Goal: Communication & Community: Share content

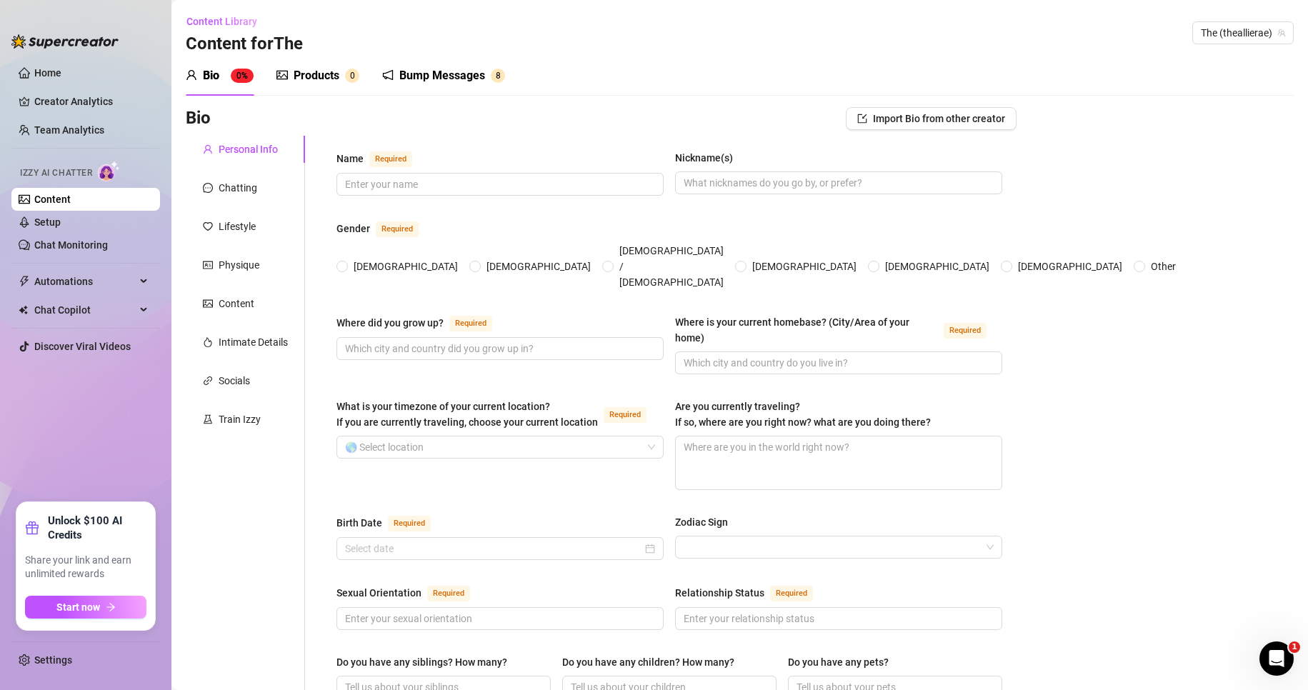
click at [449, 75] on div "Bump Messages" at bounding box center [442, 75] width 86 height 17
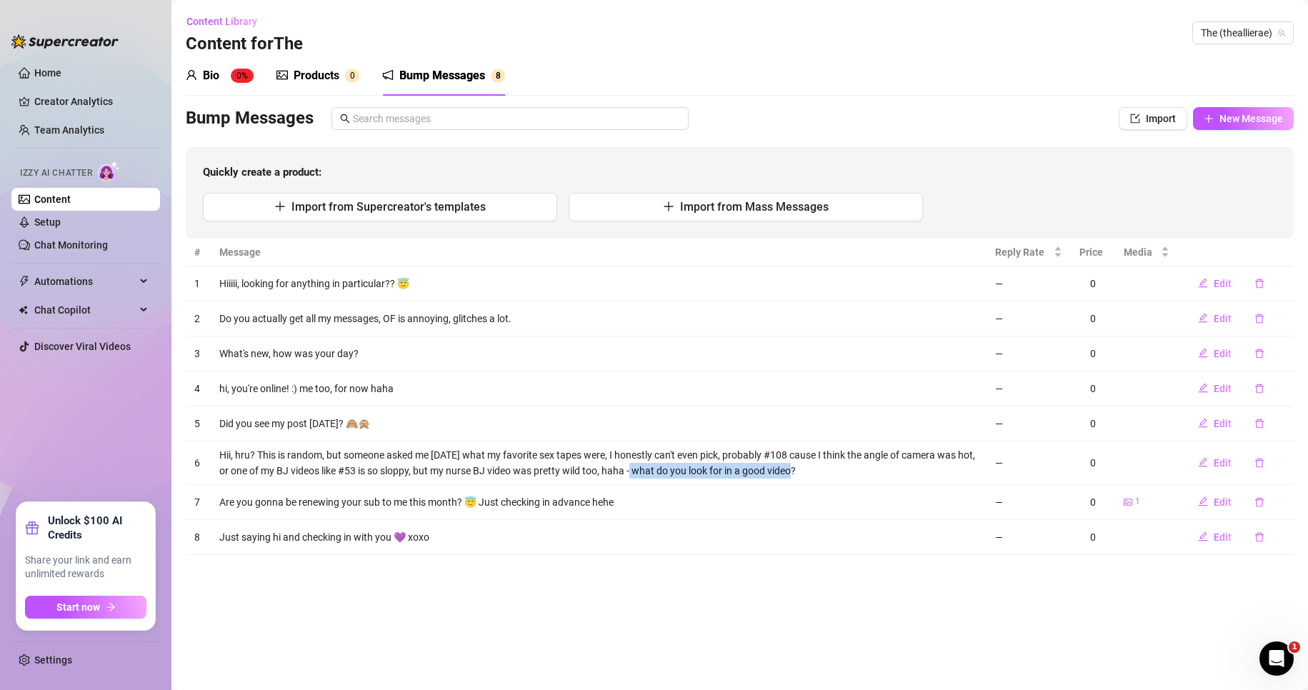
drag, startPoint x: 639, startPoint y: 469, endPoint x: 801, endPoint y: 469, distance: 162.1
click at [801, 469] on td "Hii, hru? This is random, but someone asked me [DATE] what my favorite sex tape…" at bounding box center [599, 463] width 776 height 44
click at [986, 108] on div "Bump Messages" at bounding box center [622, 118] width 873 height 23
click at [1226, 124] on span "New Message" at bounding box center [1251, 118] width 64 height 11
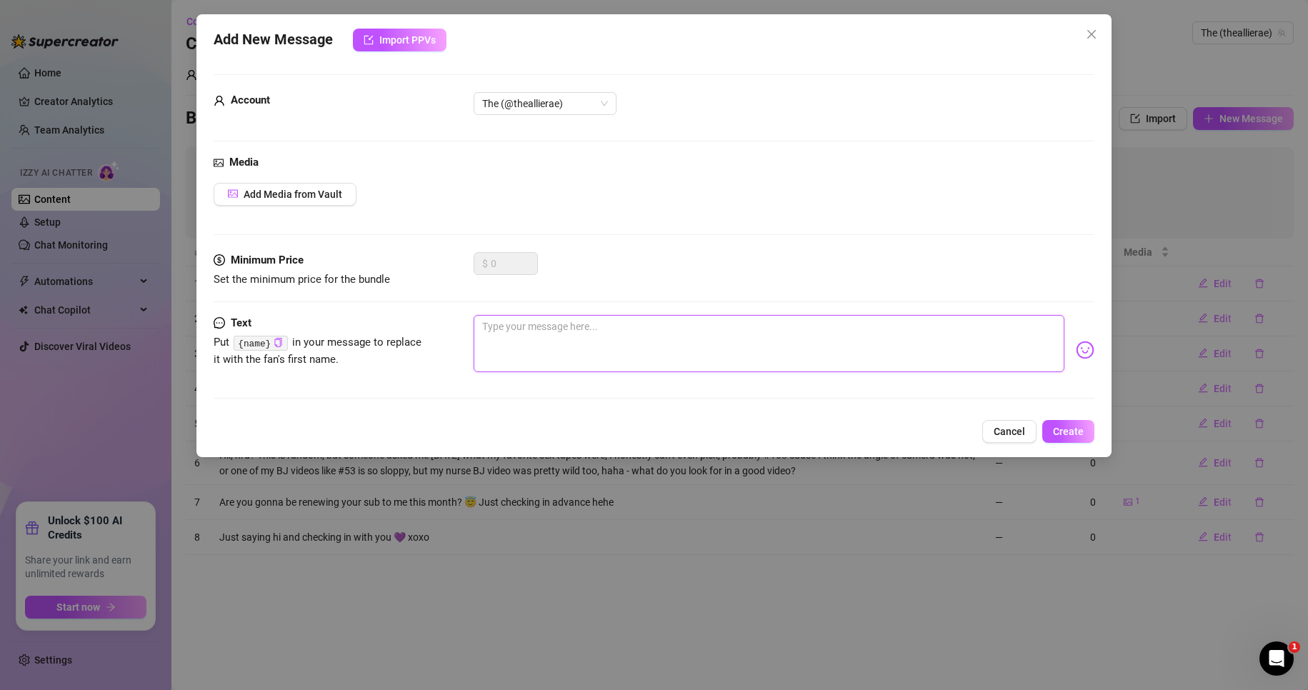
click at [909, 332] on textarea at bounding box center [769, 343] width 591 height 57
type textarea "W"
type textarea "Wh"
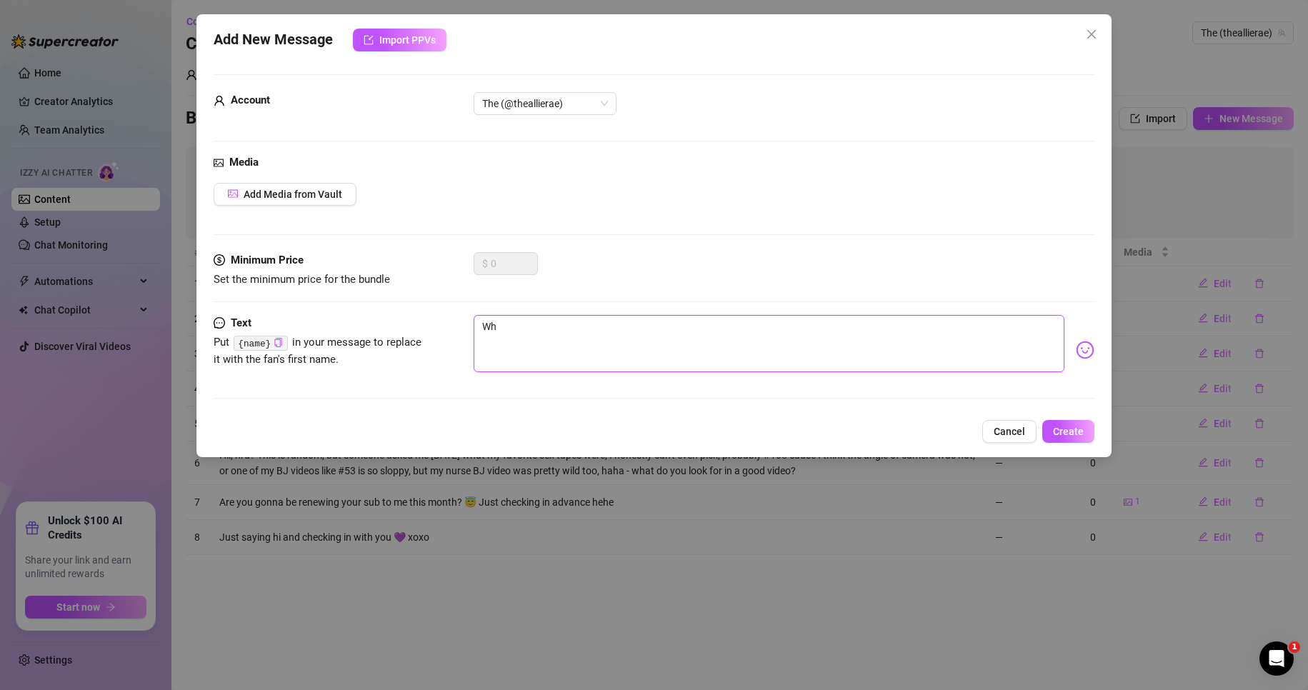
type textarea "Wha"
type textarea "What"
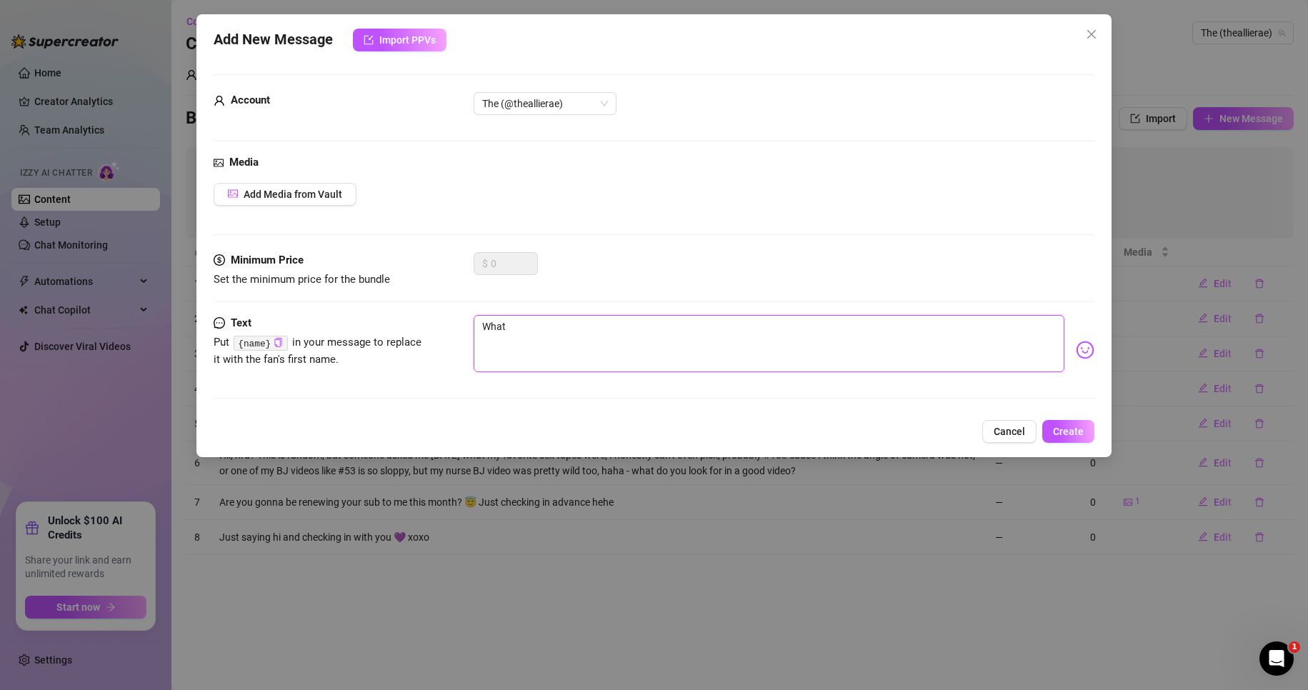
type textarea "What"
type textarea "What d"
type textarea "What do"
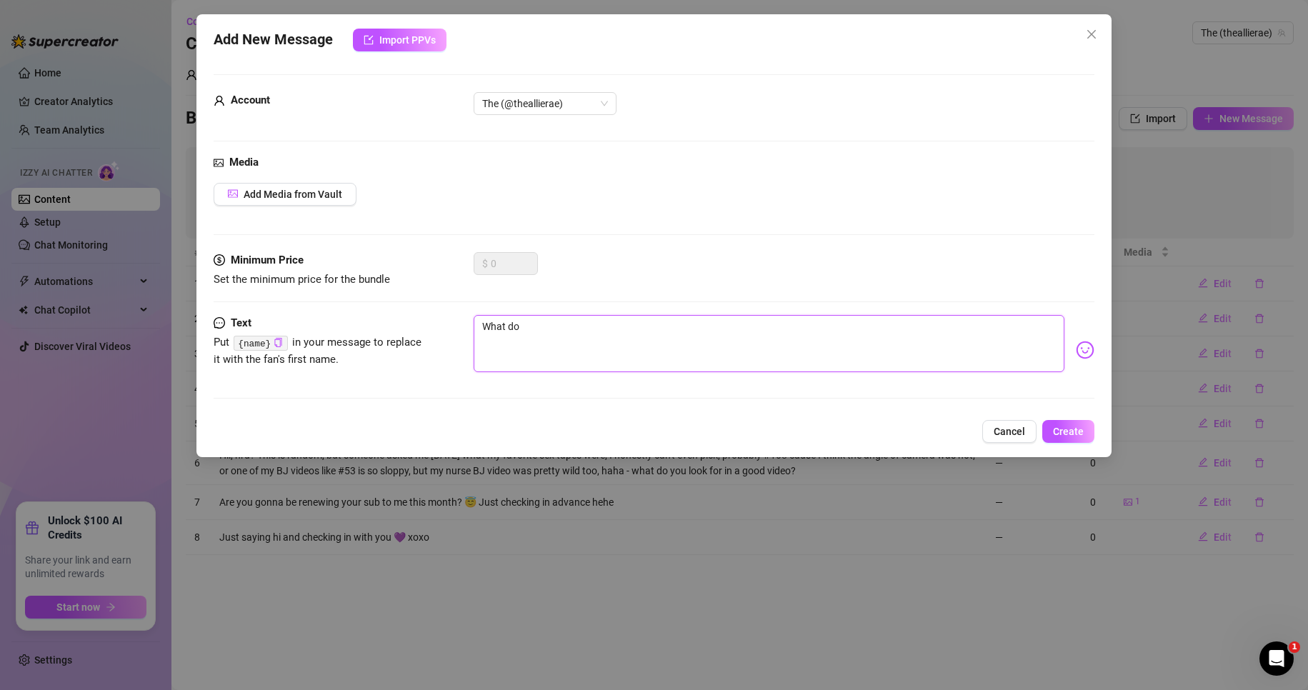
type textarea "What do"
type textarea "What do y"
type textarea "What do yo"
type textarea "What do you"
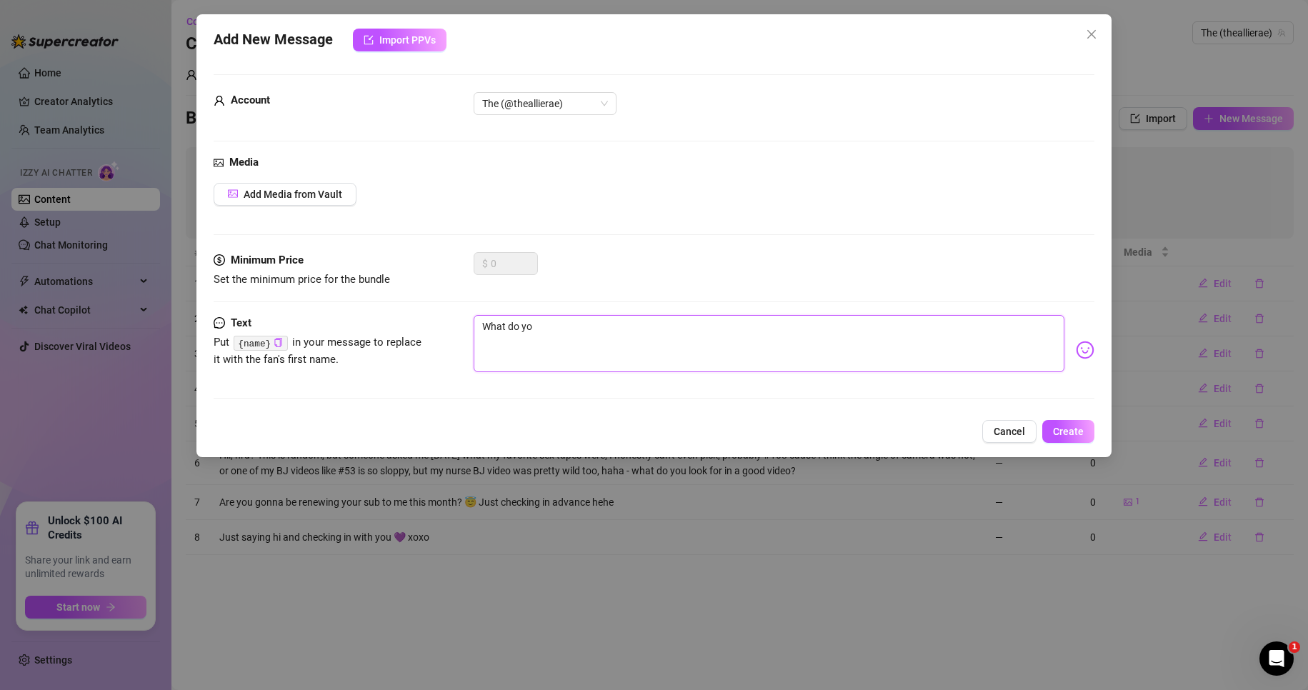
type textarea "What do you"
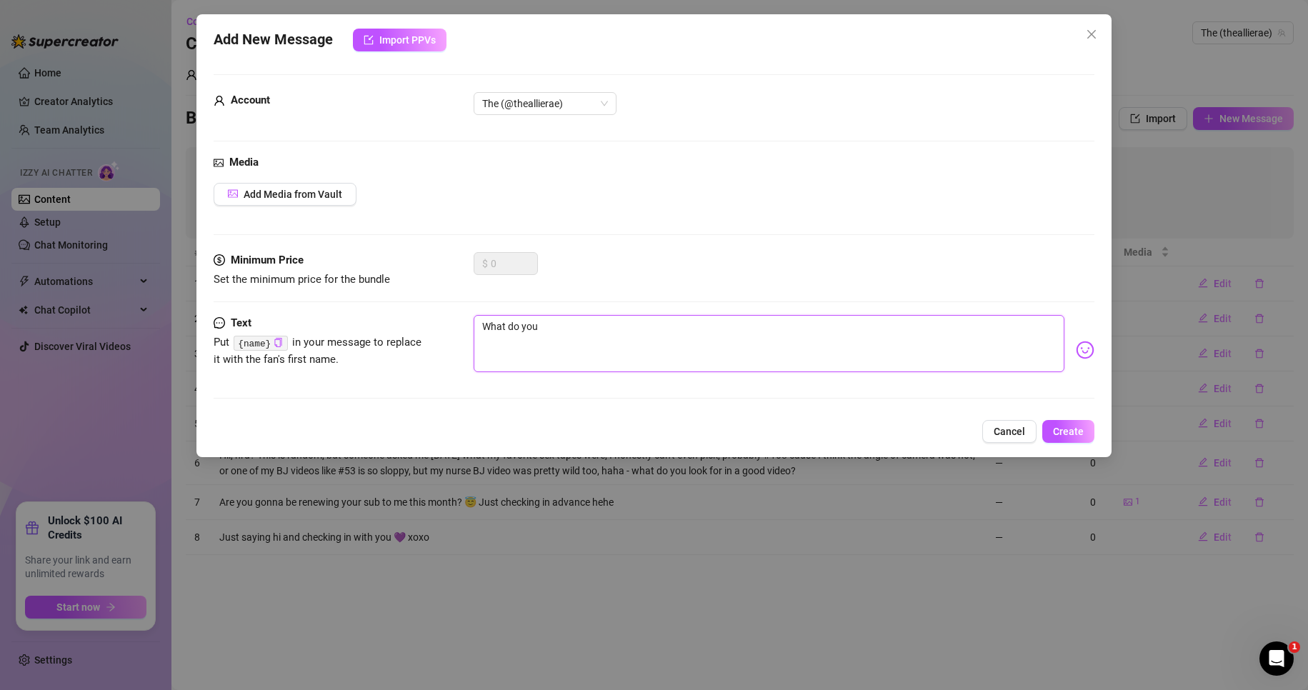
type textarea "What do yo"
type textarea "What do y"
type textarea "What do"
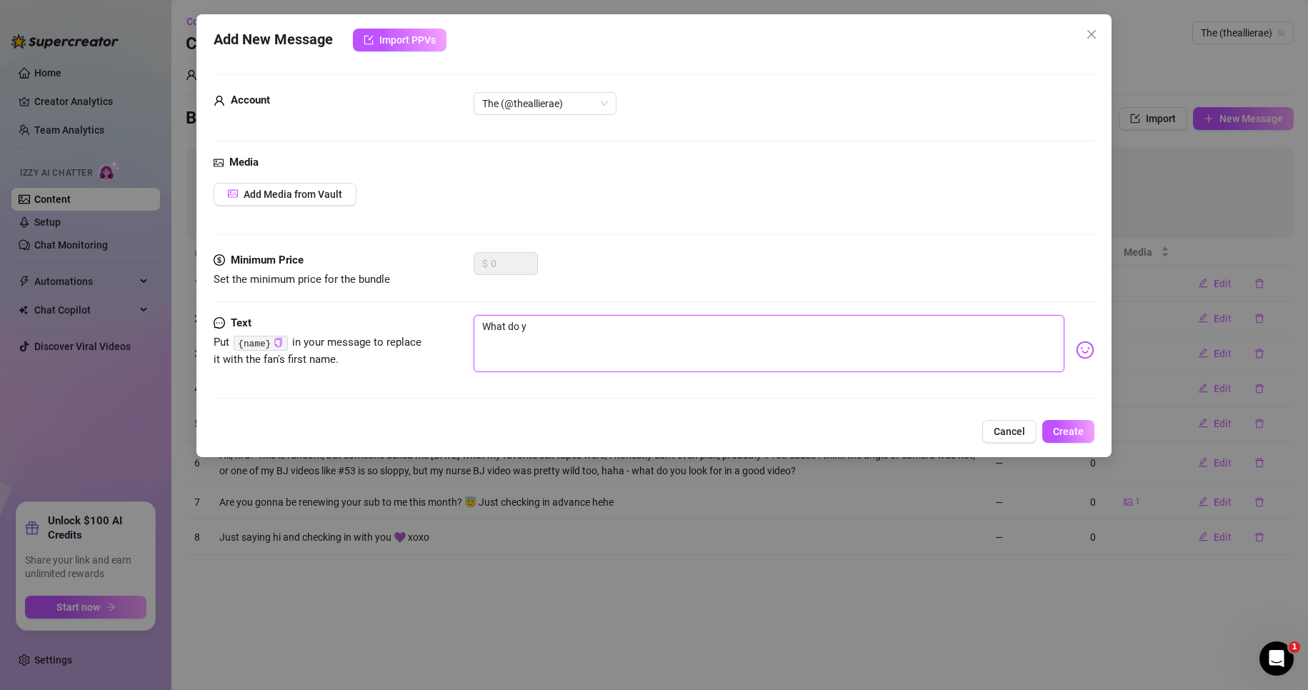
type textarea "What do"
type textarea "What d"
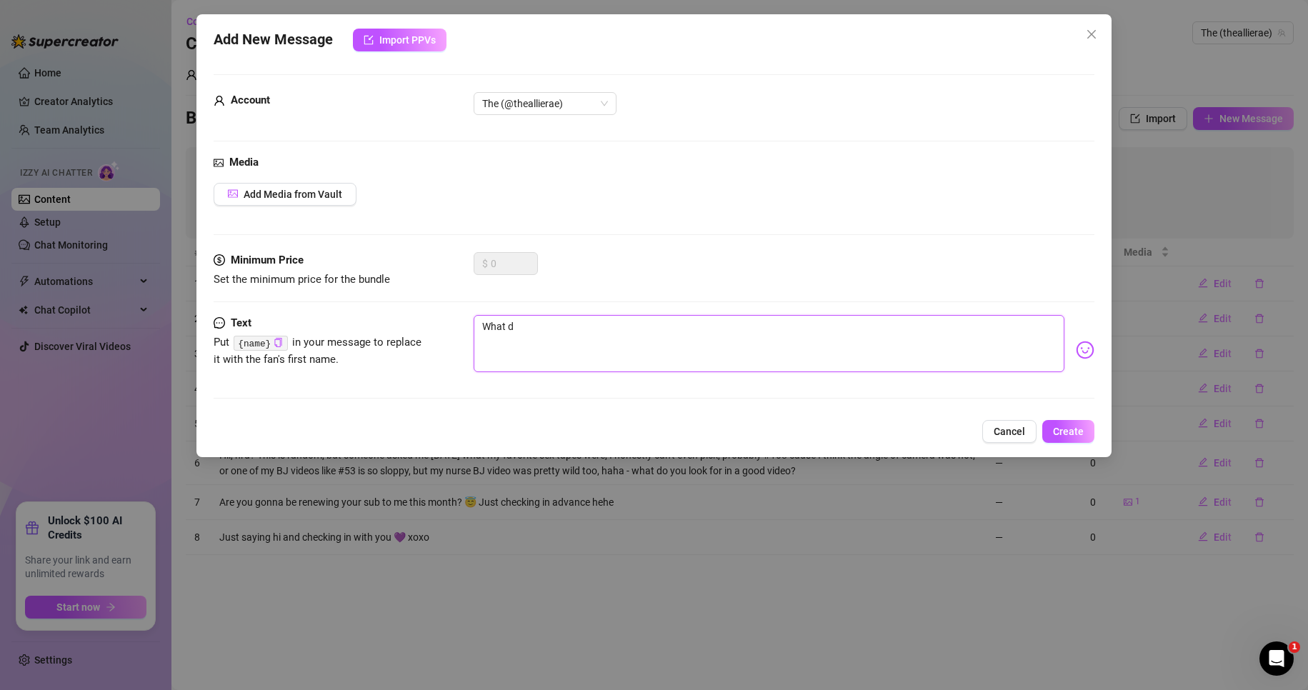
type textarea "What"
type textarea "What k"
type textarea "What ki"
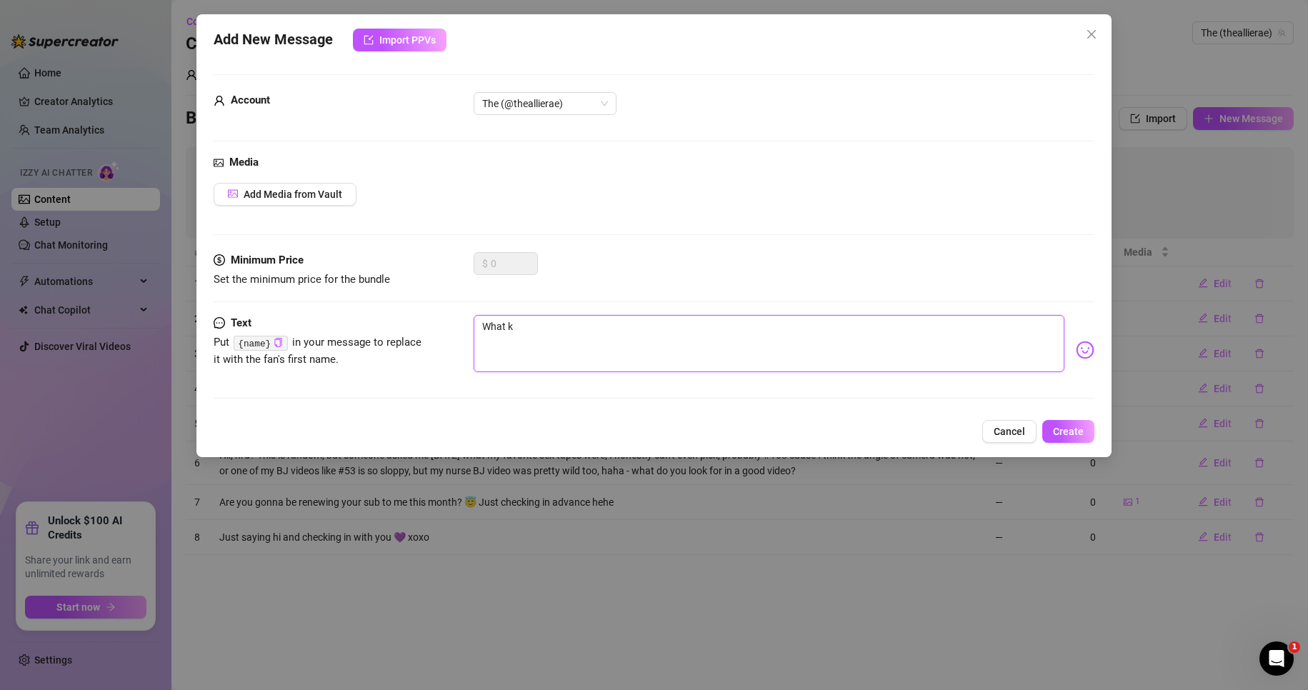
type textarea "What ki"
type textarea "What kin"
type textarea "What kind"
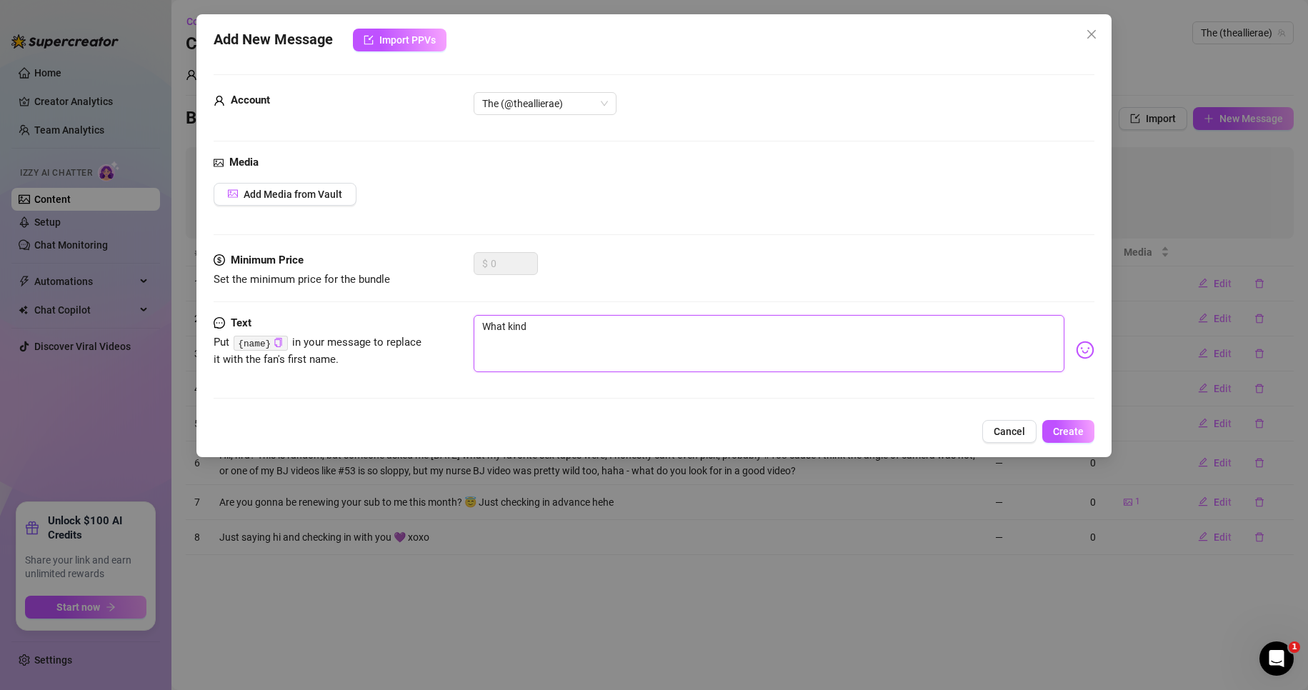
type textarea "What kind"
type textarea "What kind o"
type textarea "What kind of"
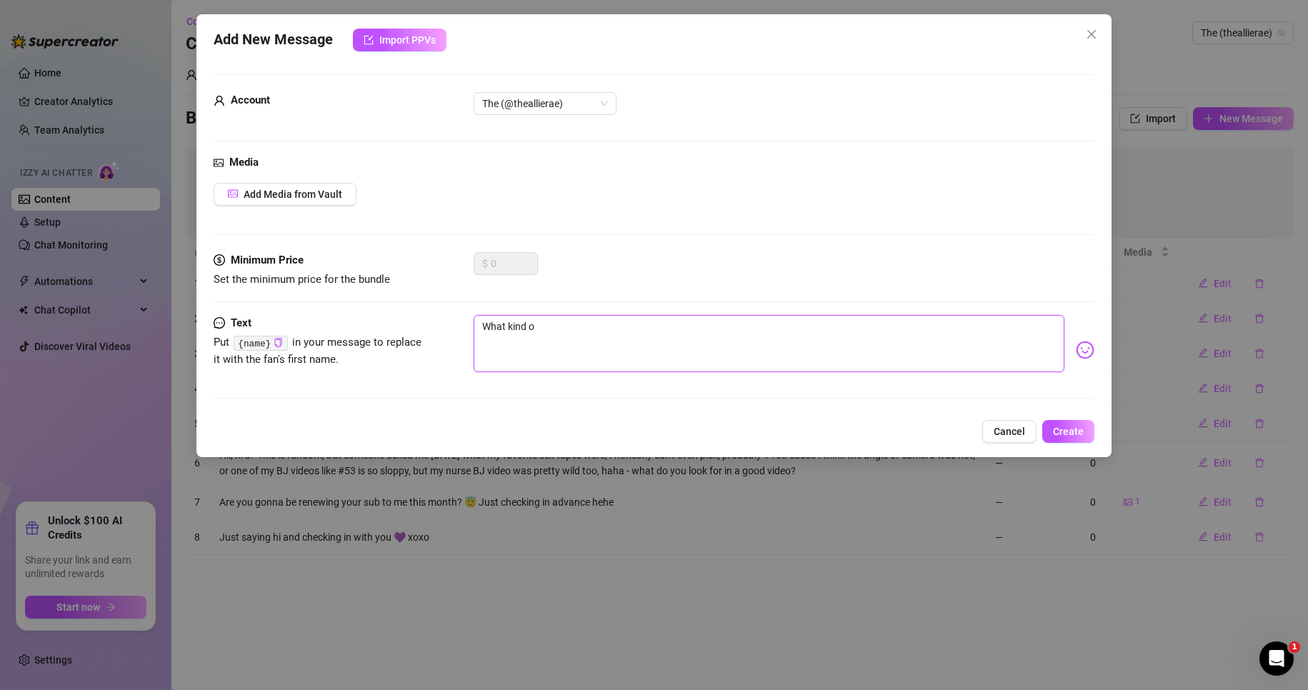
type textarea "What kind of"
type textarea "What kind of c"
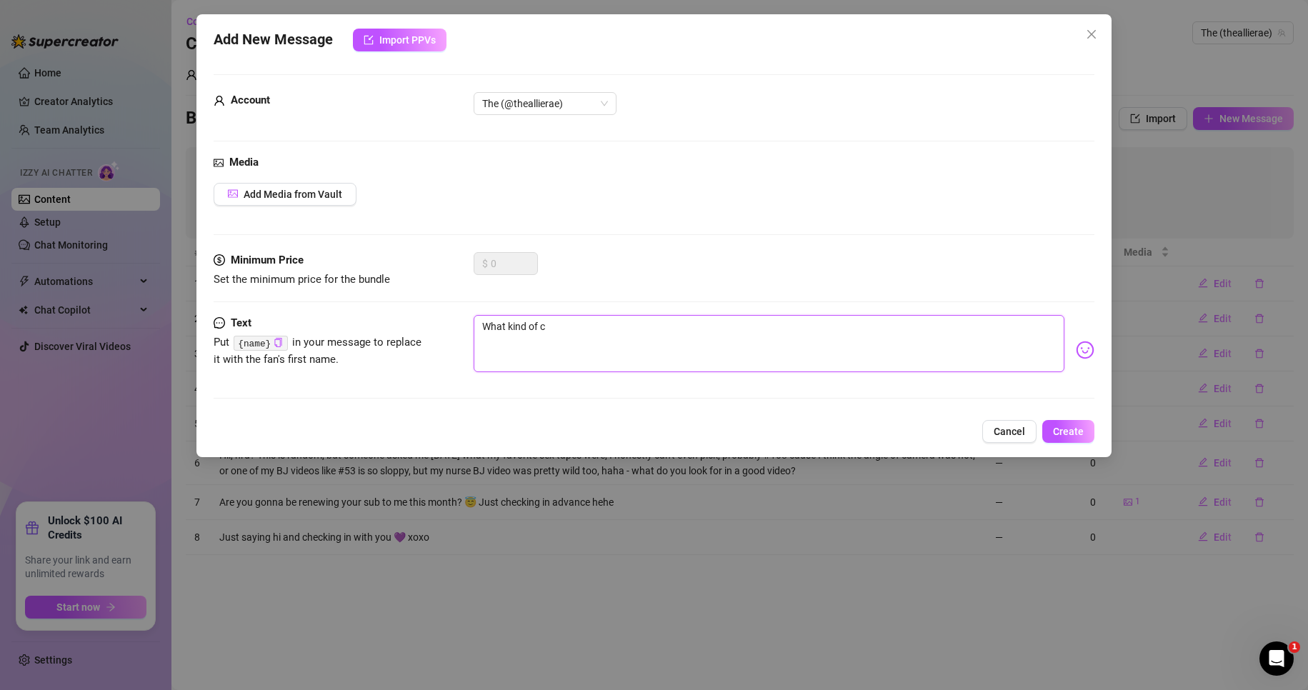
type textarea "What kind of co"
type textarea "What kind of con"
type textarea "What kind of cont"
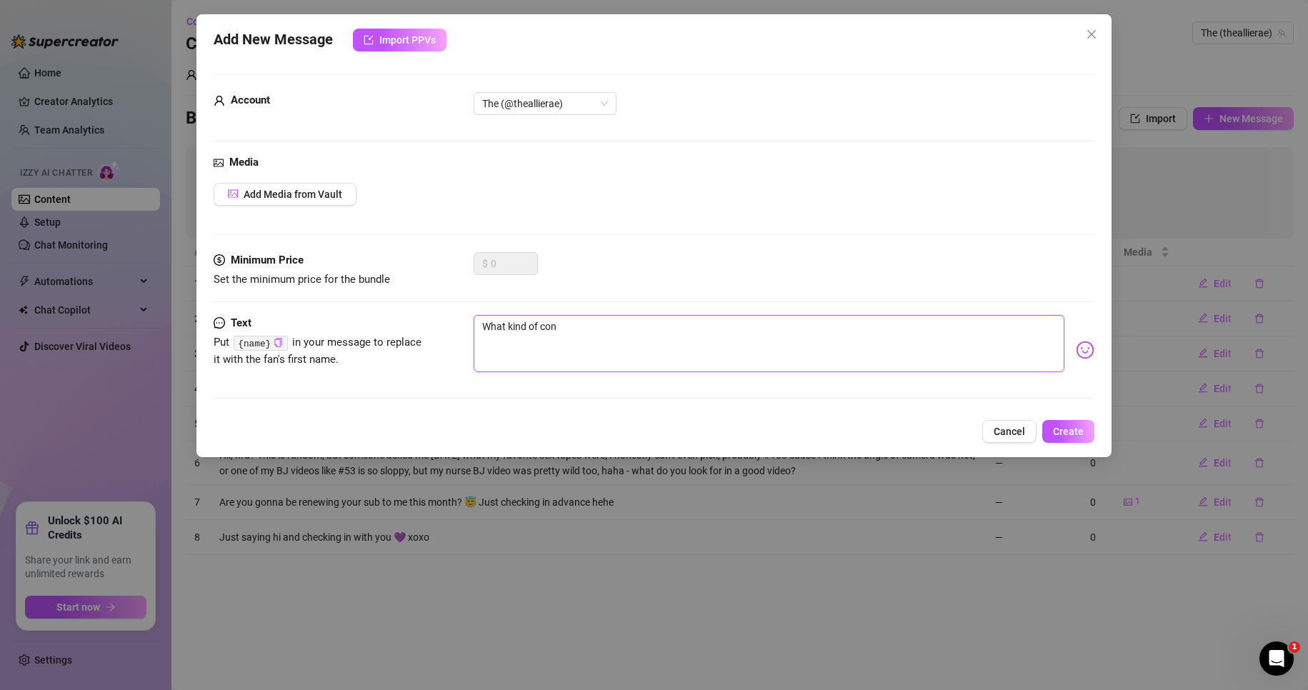
type textarea "What kind of cont"
type textarea "What kind of [PERSON_NAME]"
type textarea "What kind of conten"
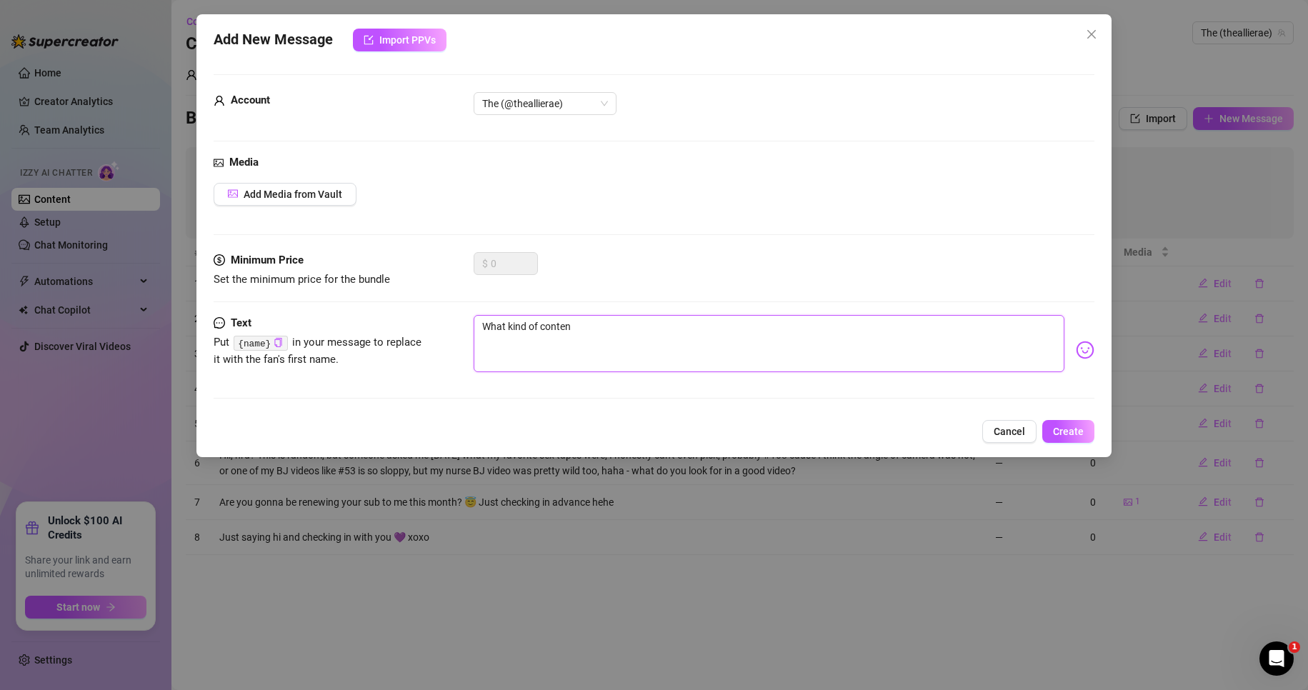
type textarea "What kind of content"
type textarea "What kind of content d"
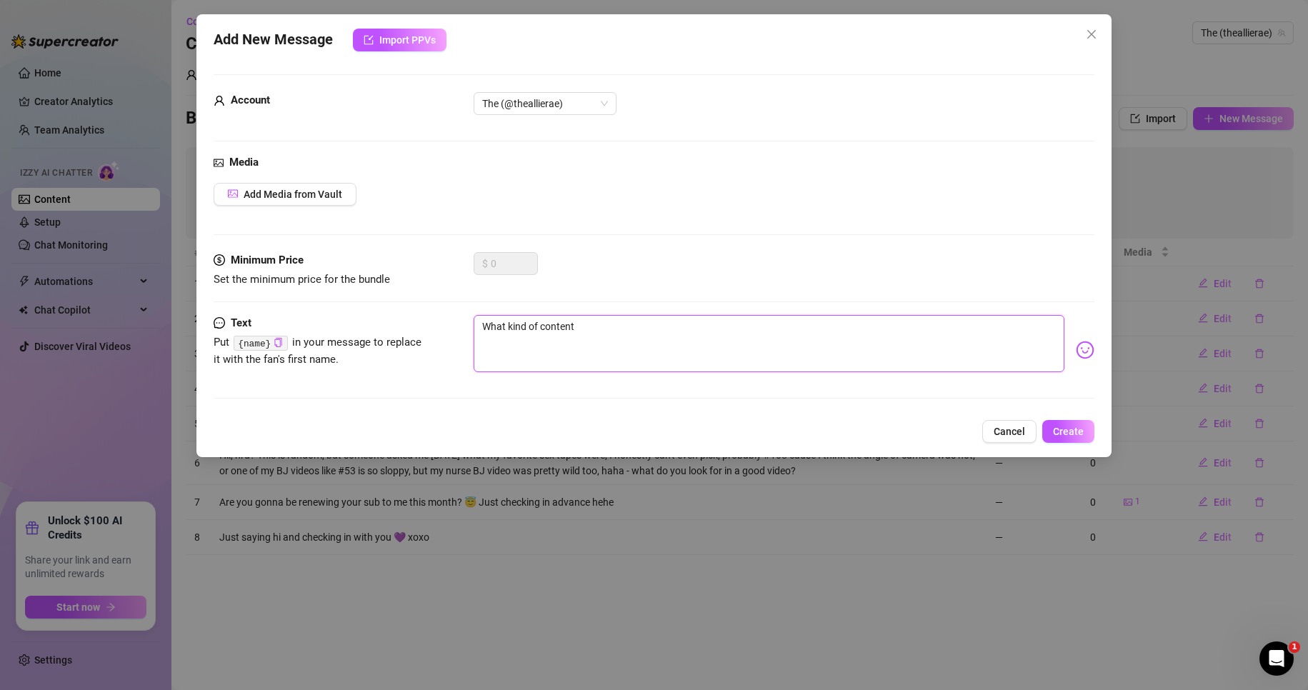
type textarea "What kind of content d"
type textarea "What kind of content do"
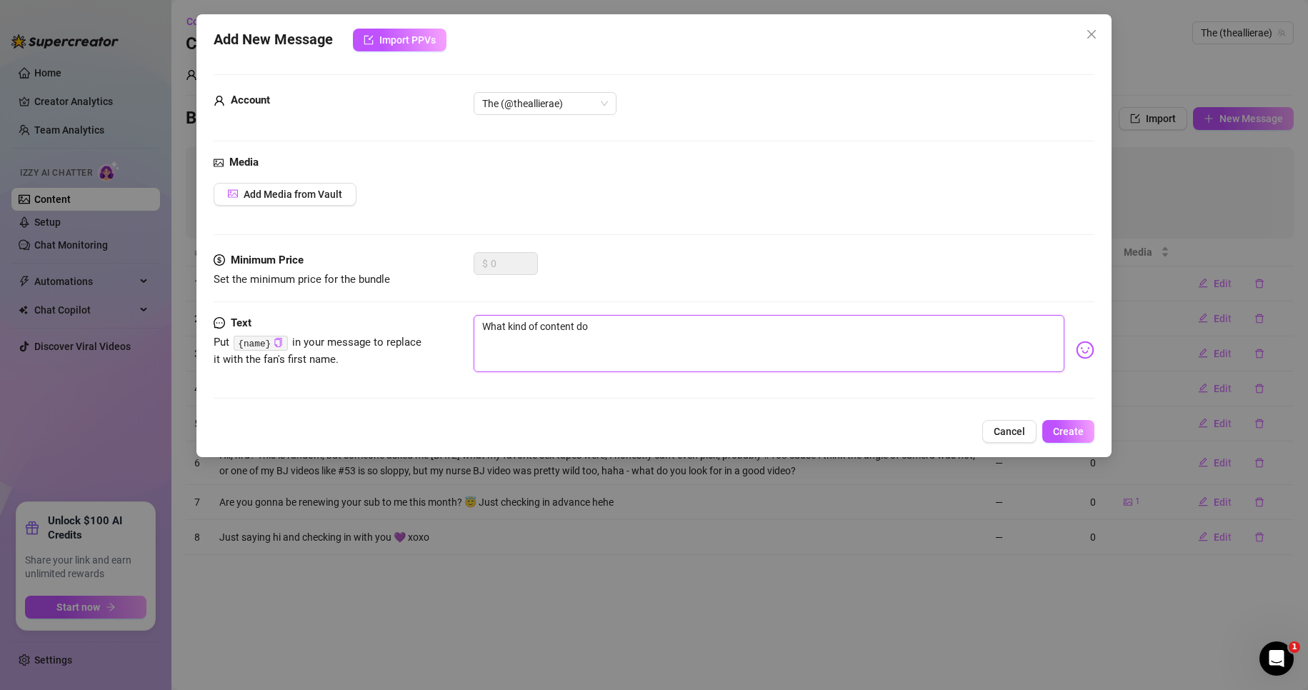
type textarea "What kind of content do y"
type textarea "What kind of content do yo"
type textarea "What kind of content do you"
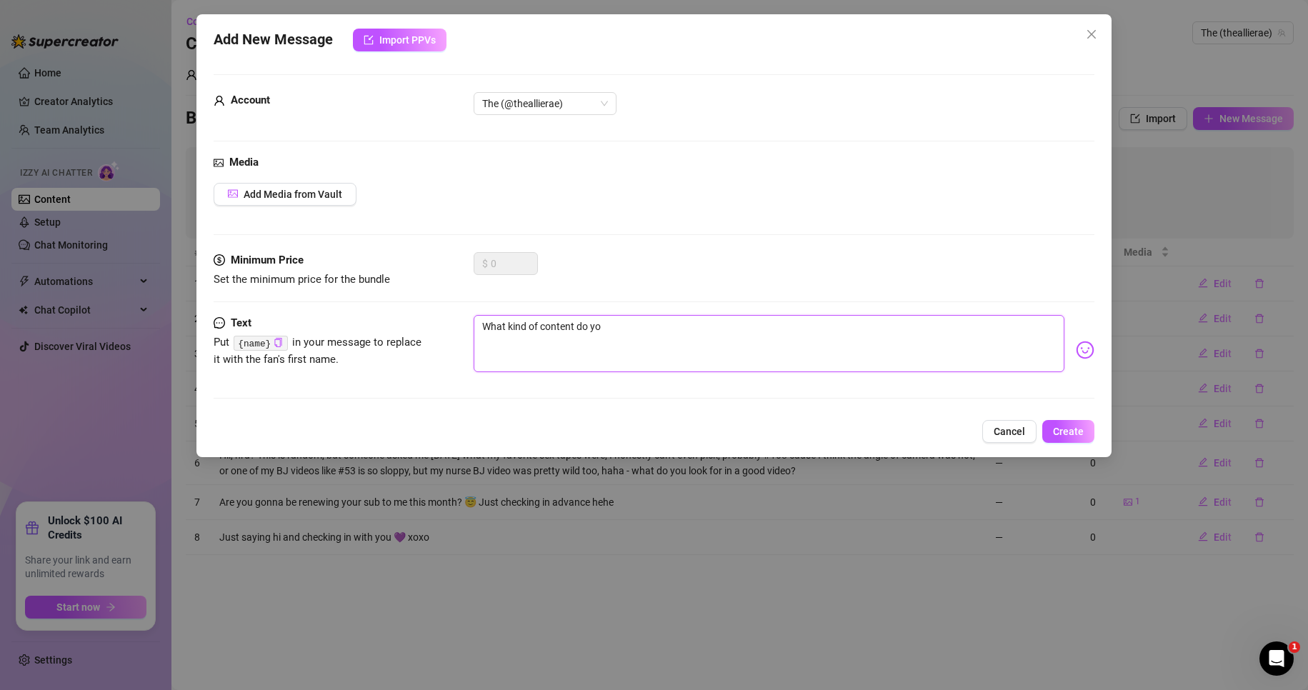
type textarea "What kind of content do you"
type textarea "What kind of content do you w"
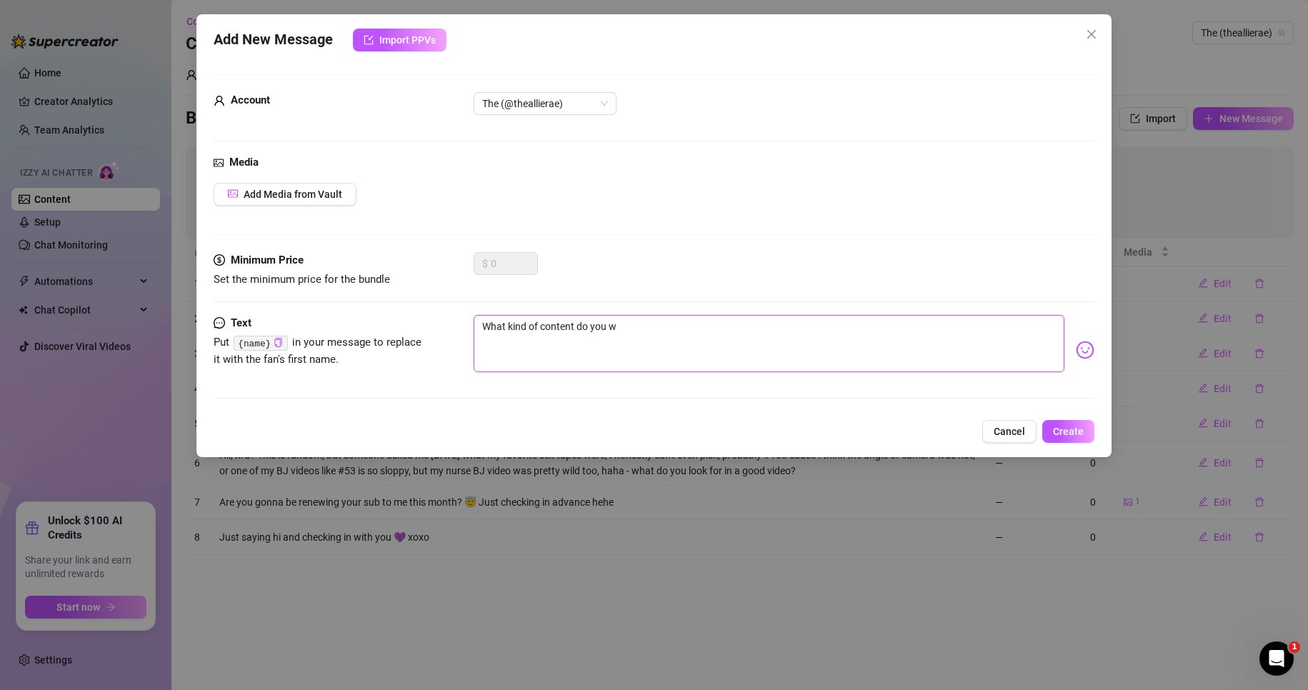
type textarea "What kind of content do you wi"
type textarea "What kind of content do you wis"
type textarea "What kind of content do you wish"
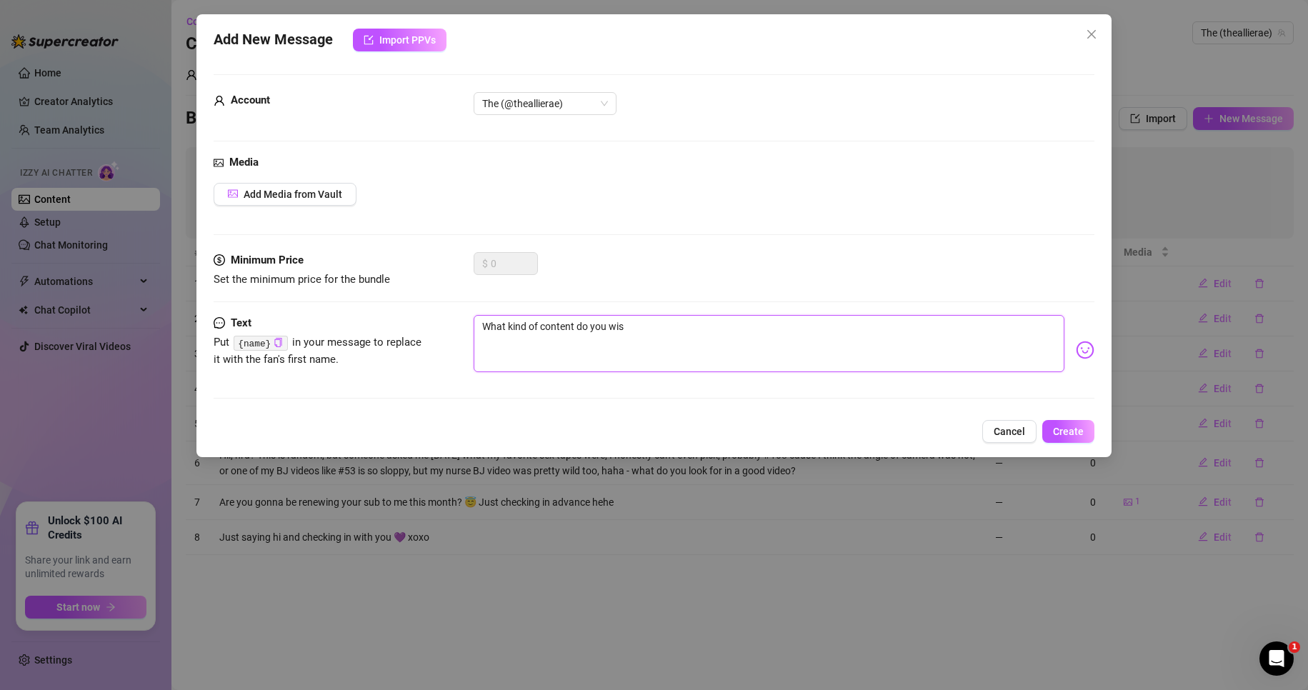
type textarea "What kind of content do you wish"
type textarea "What kind of content do you wish i"
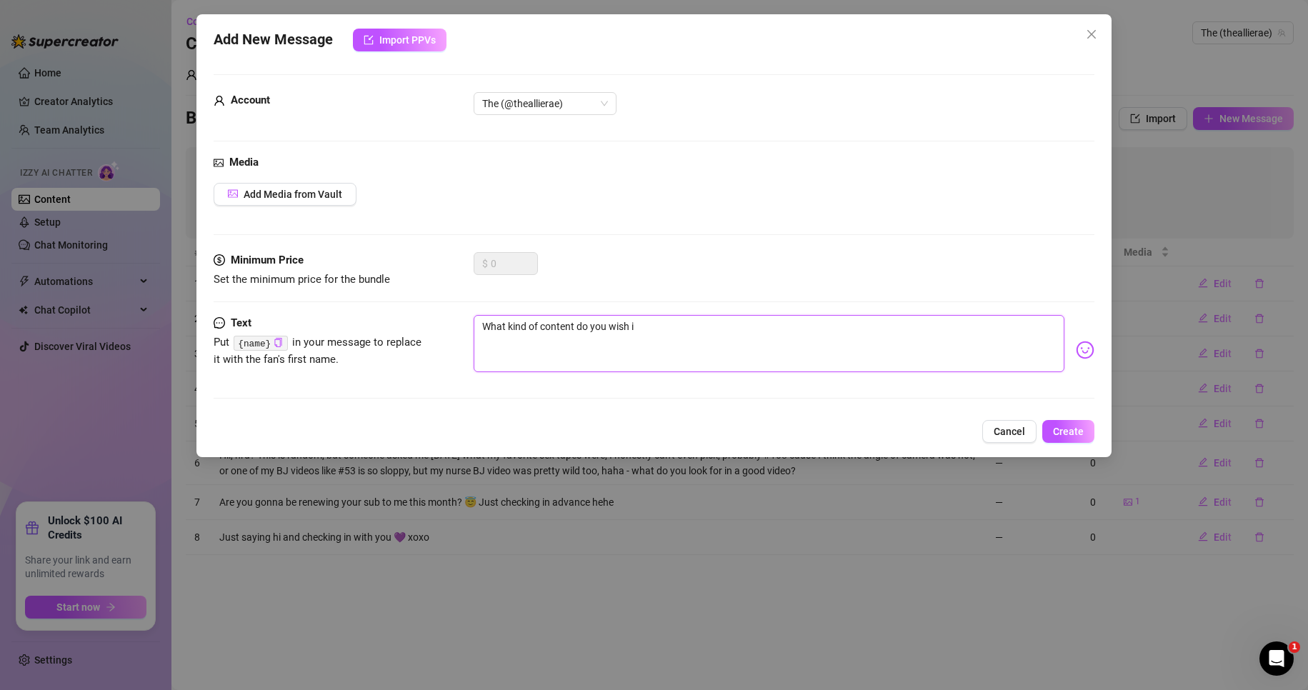
type textarea "What kind of content do you wish i"
type textarea "What kind of content do you wish i m"
type textarea "What kind of content do you wish i ma"
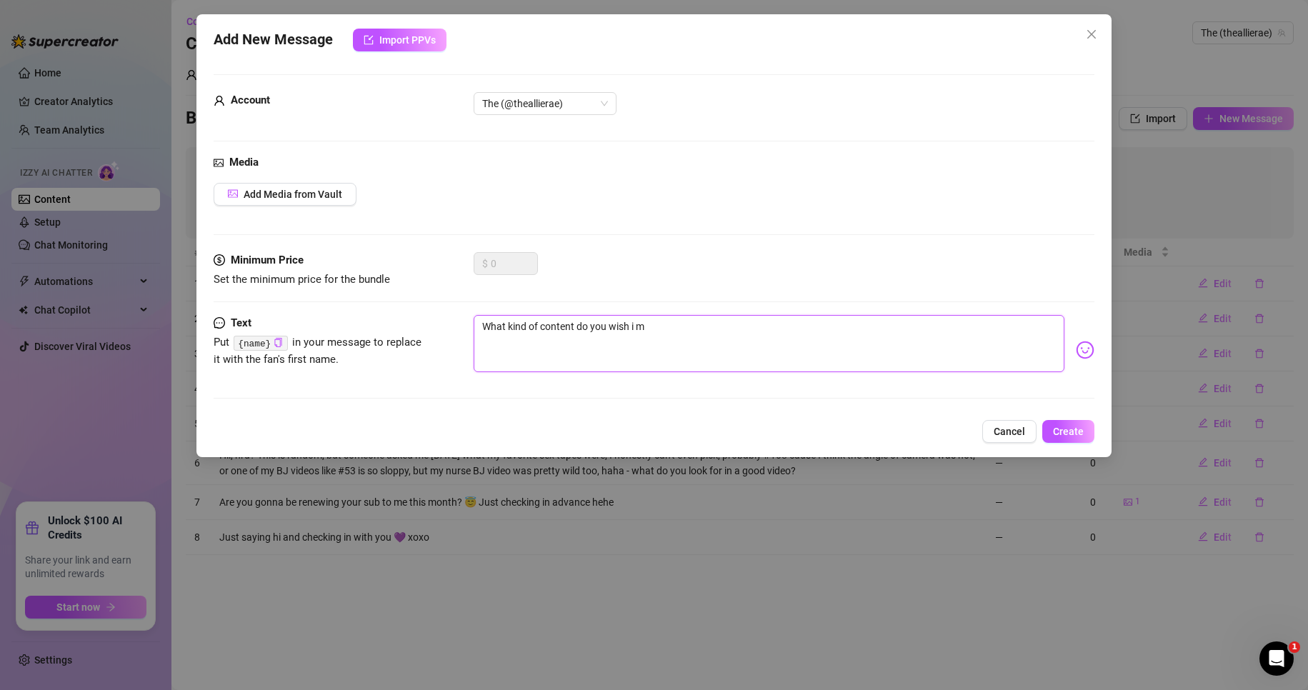
type textarea "What kind of content do you wish i ma"
type textarea "What kind of content do you wish i mad"
type textarea "What kind of content do you wish i made"
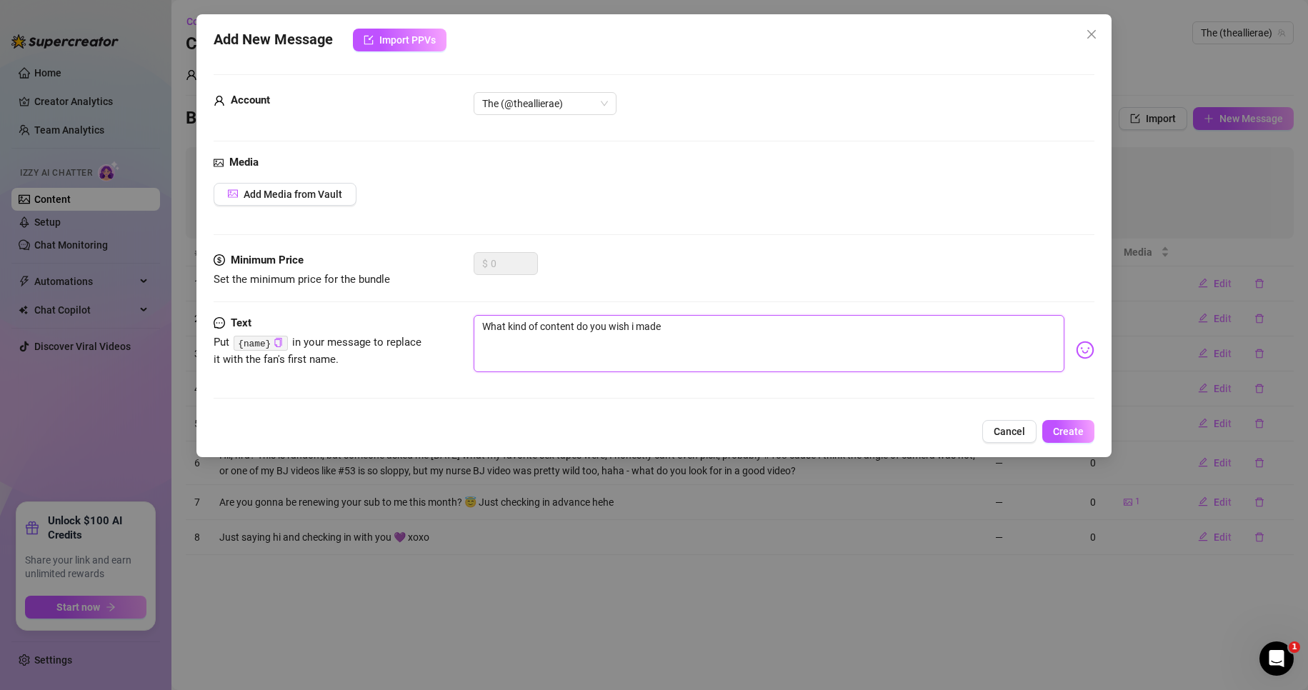
type textarea "What kind of content do you wish i made m"
type textarea "What kind of content do you wish i made mo"
type textarea "What kind of content do you wish i made mor"
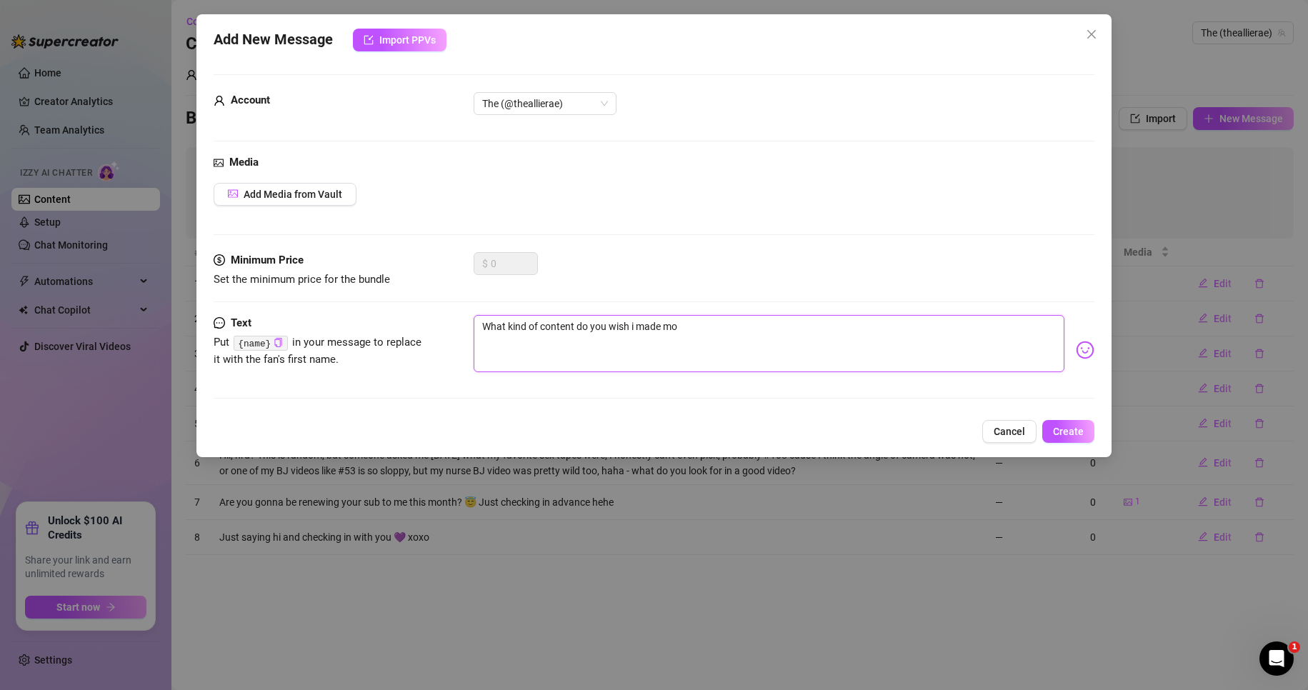
type textarea "What kind of content do you wish i made mor"
type textarea "What kind of content do you wish i made more"
type textarea "What kind of content do you wish i made mor"
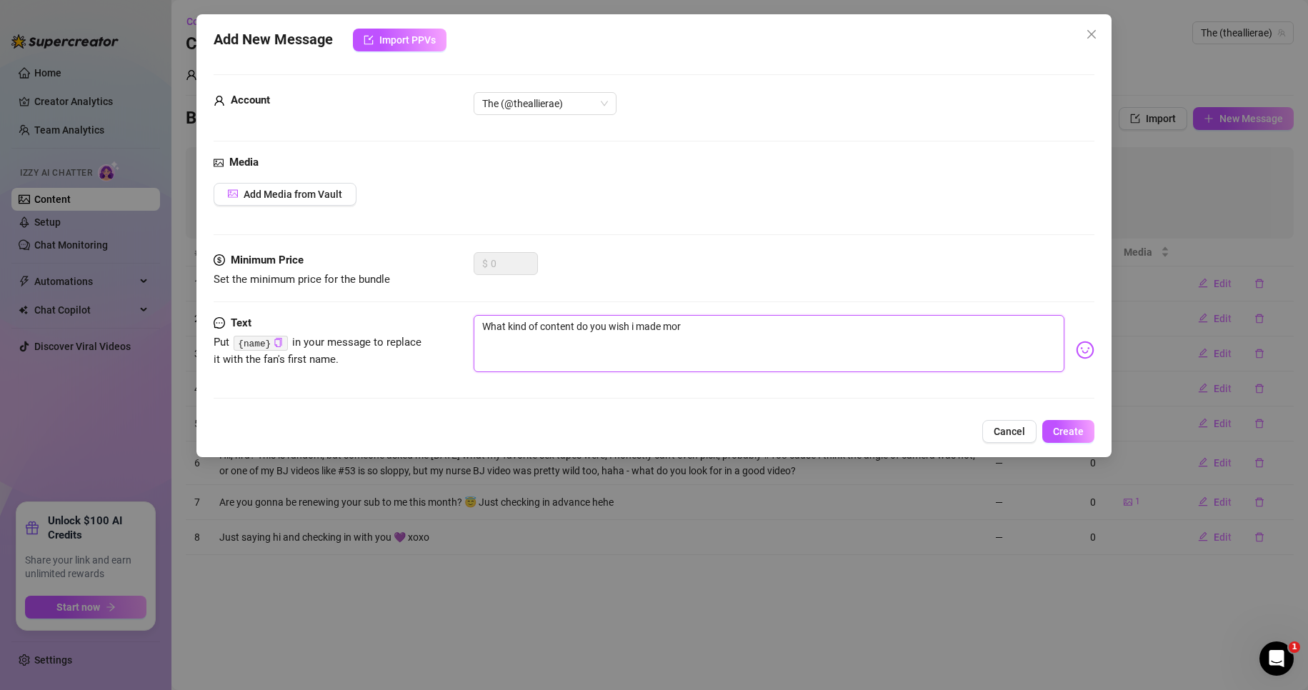
type textarea "What kind of content do you wish i made mo"
type textarea "What kind of content do you wish i made m"
type textarea "What kind of content do you wish i made"
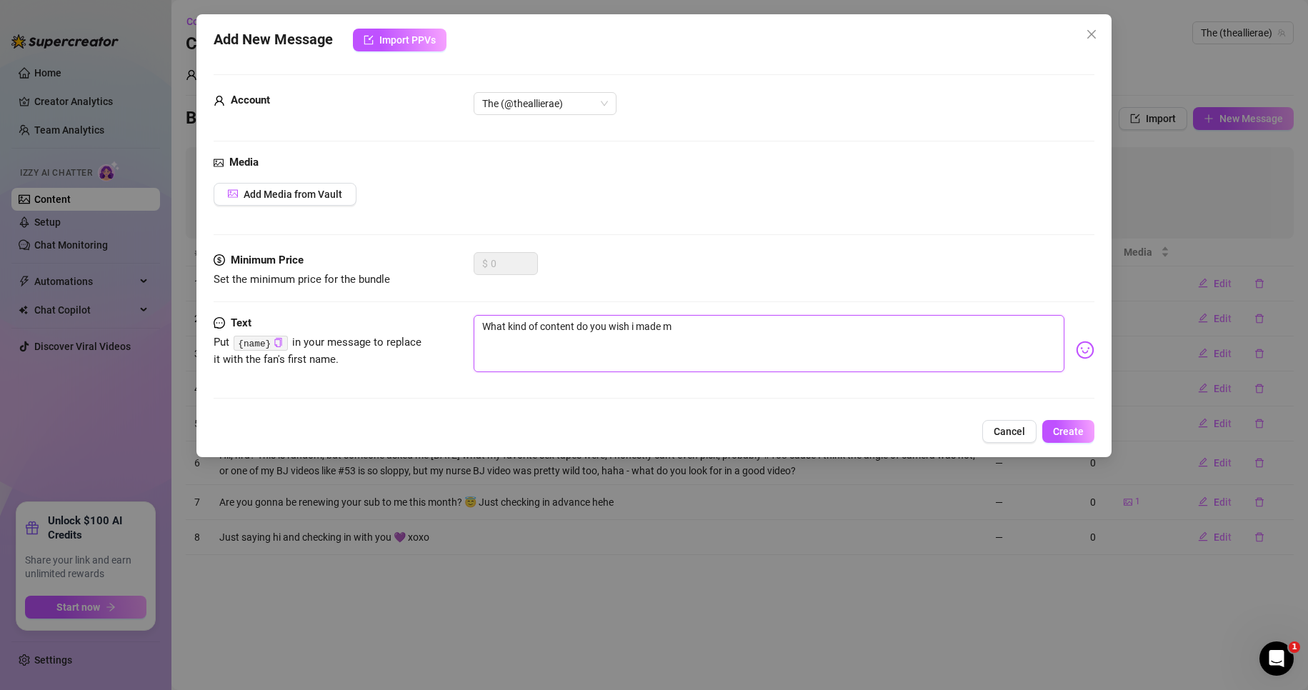
type textarea "What kind of content do you wish i made"
type textarea "What kind of content do you wish i mad"
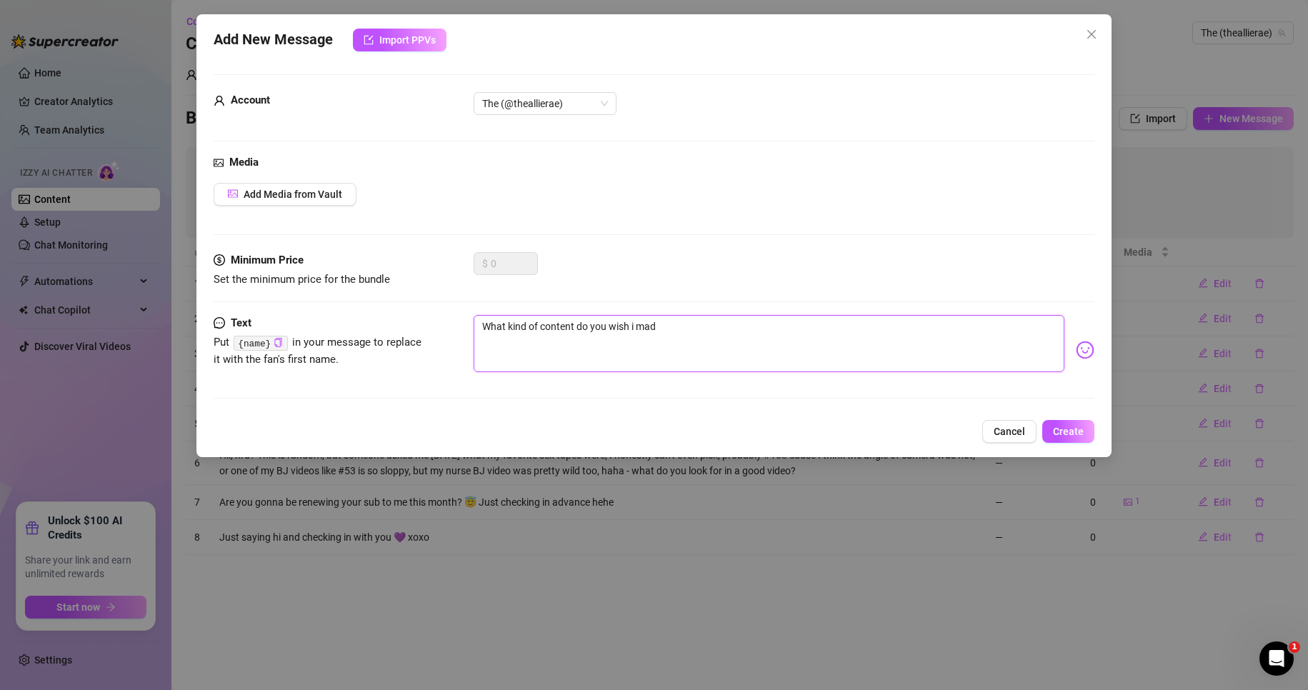
type textarea "What kind of content do you wish i ma"
type textarea "What kind of content do you wish i m"
type textarea "What kind of content do you wish i"
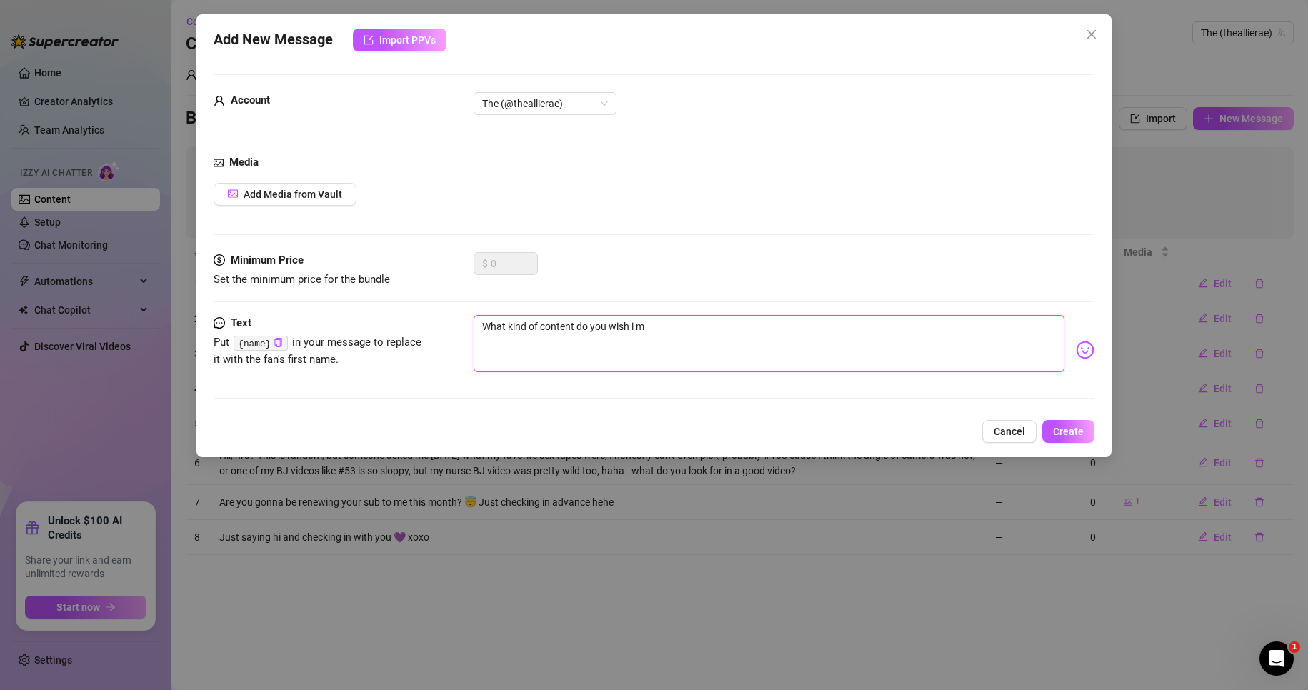
type textarea "What kind of content do you wish i"
type textarea "What kind of content do you wish"
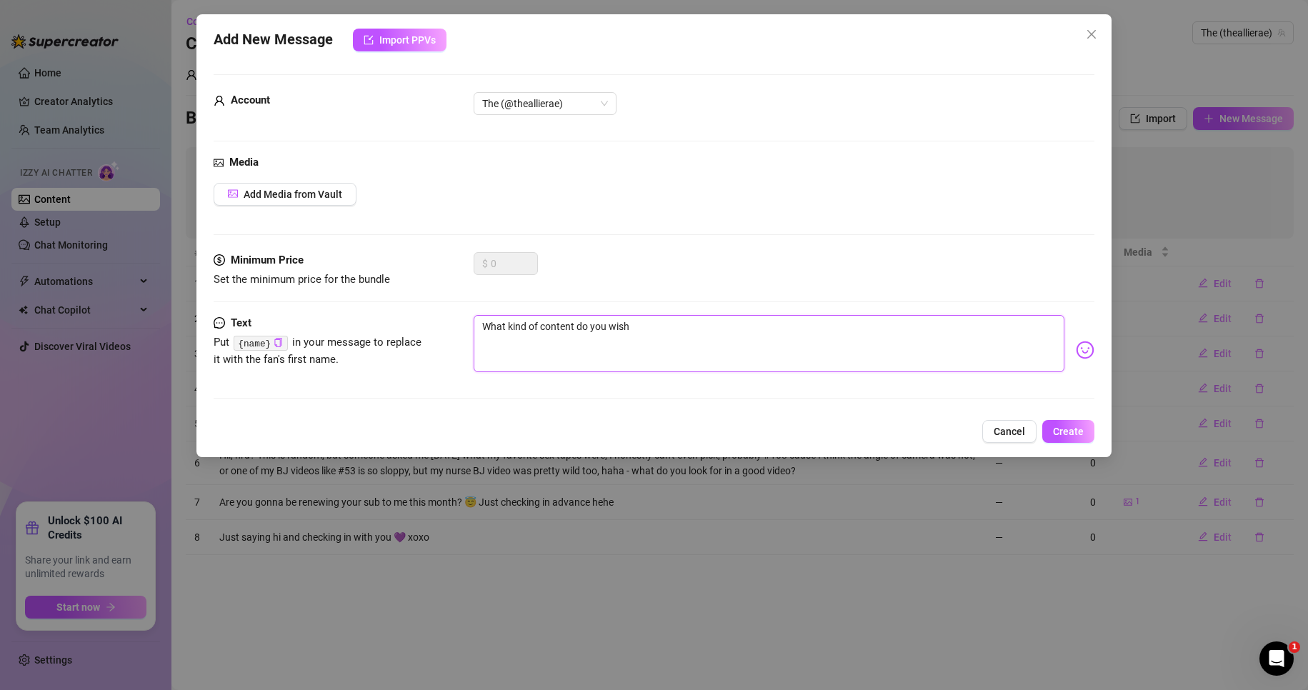
type textarea "What kind of content do you wish"
type textarea "What kind of content do you wis"
type textarea "What kind of content do you wi"
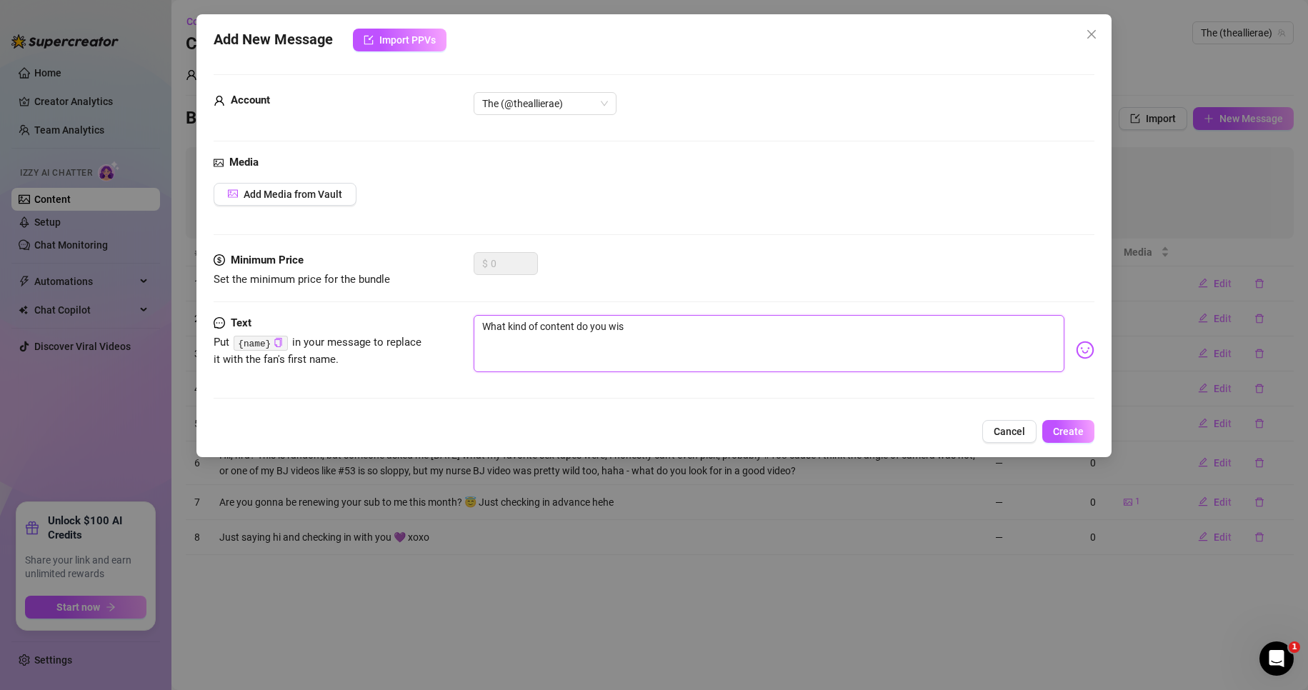
type textarea "What kind of content do you wi"
type textarea "What kind of content do you w"
type textarea "What kind of content do you"
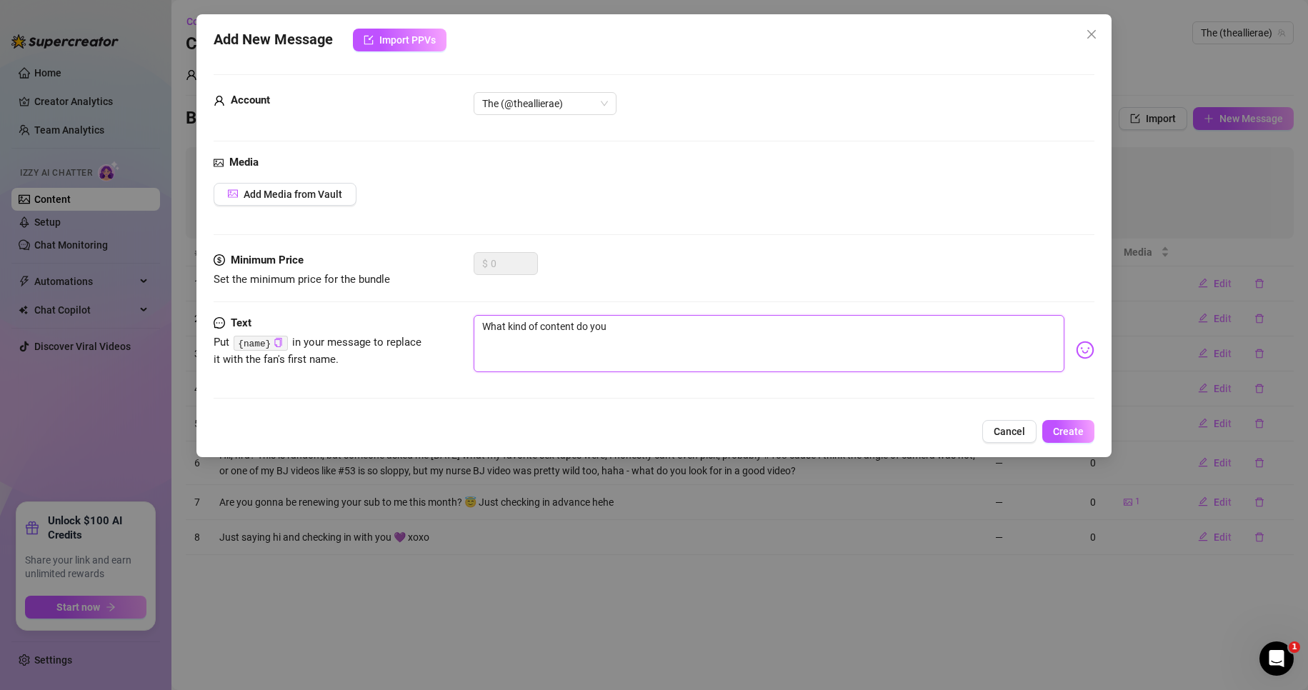
type textarea "What kind of content do you"
type textarea "What kind of content do yo"
type textarea "What kind of content do y"
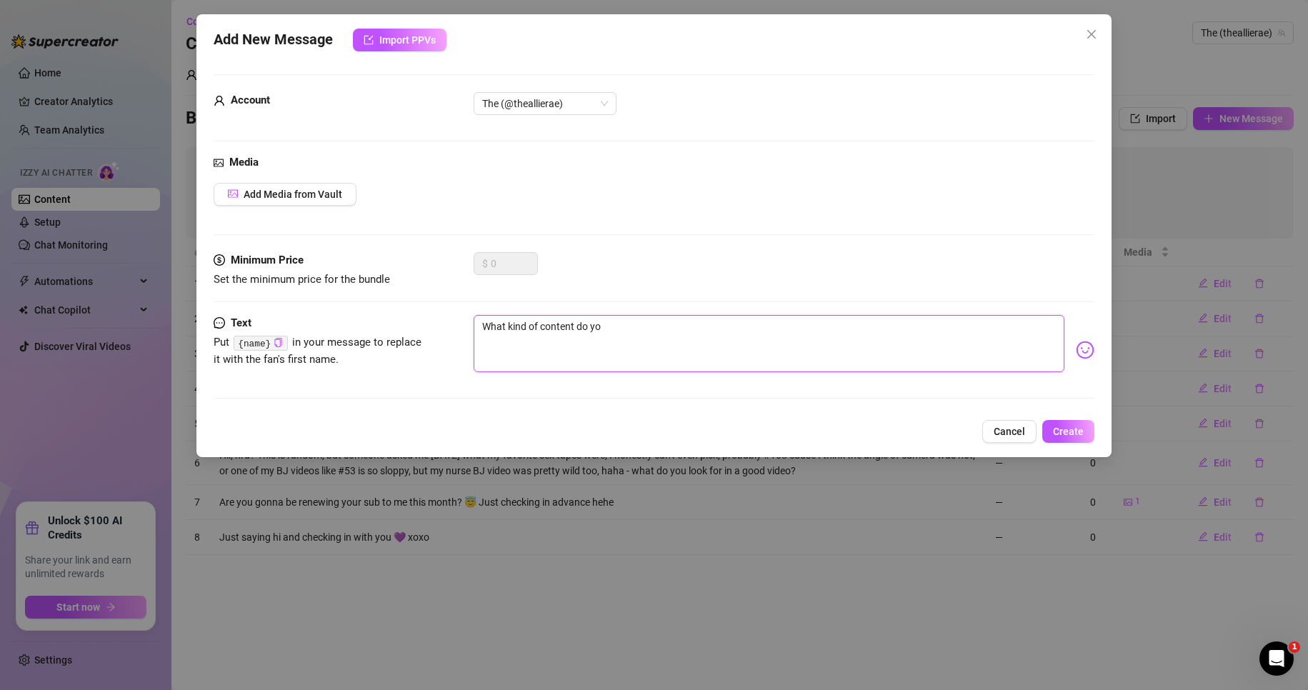
type textarea "What kind of content do y"
type textarea "What kind of content do"
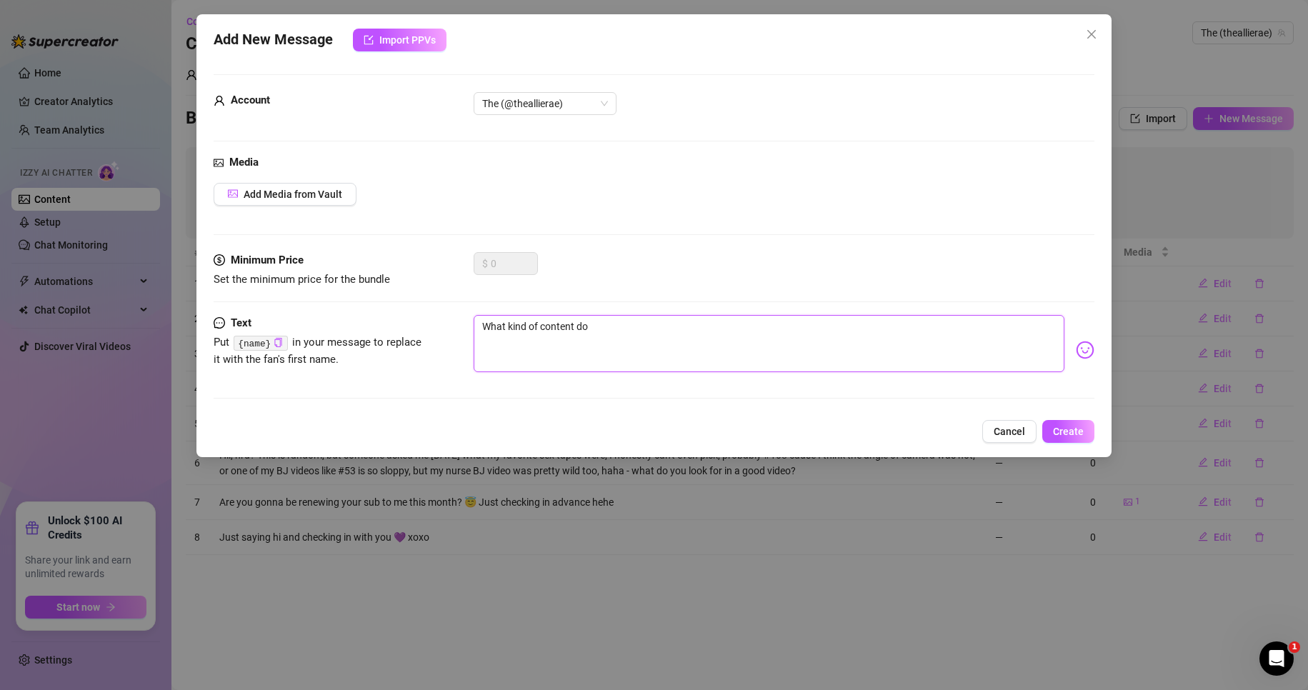
type textarea "What kind of content d"
type textarea "What kind of content"
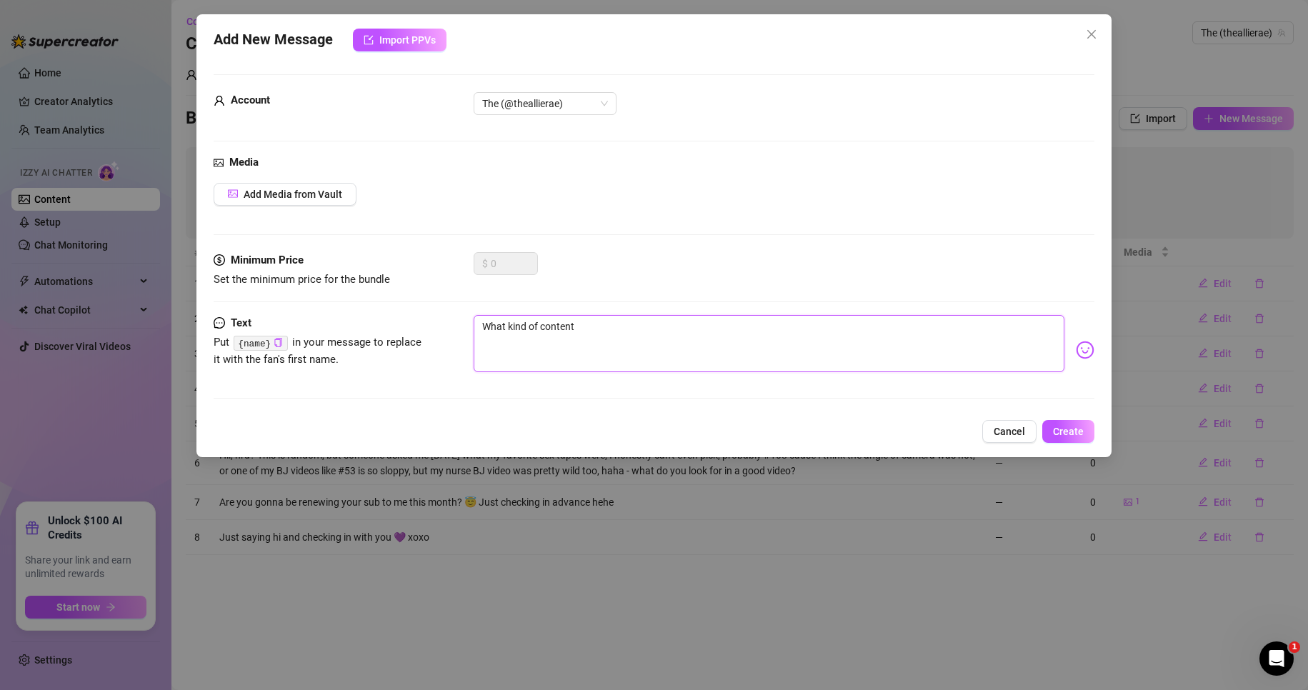
type textarea "What kind of content"
type textarea "What kind of conten"
type textarea "What kind of [PERSON_NAME]"
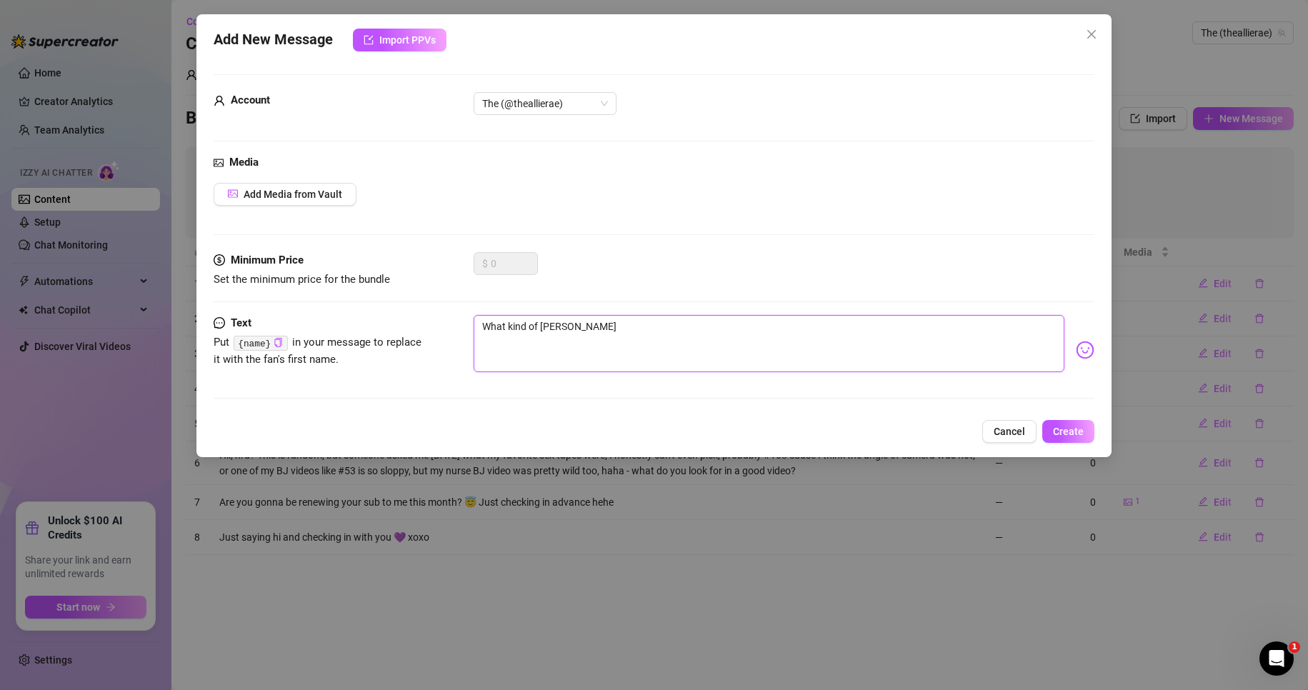
type textarea "What kind of cont"
type textarea "What kind of con"
type textarea "What kind of co"
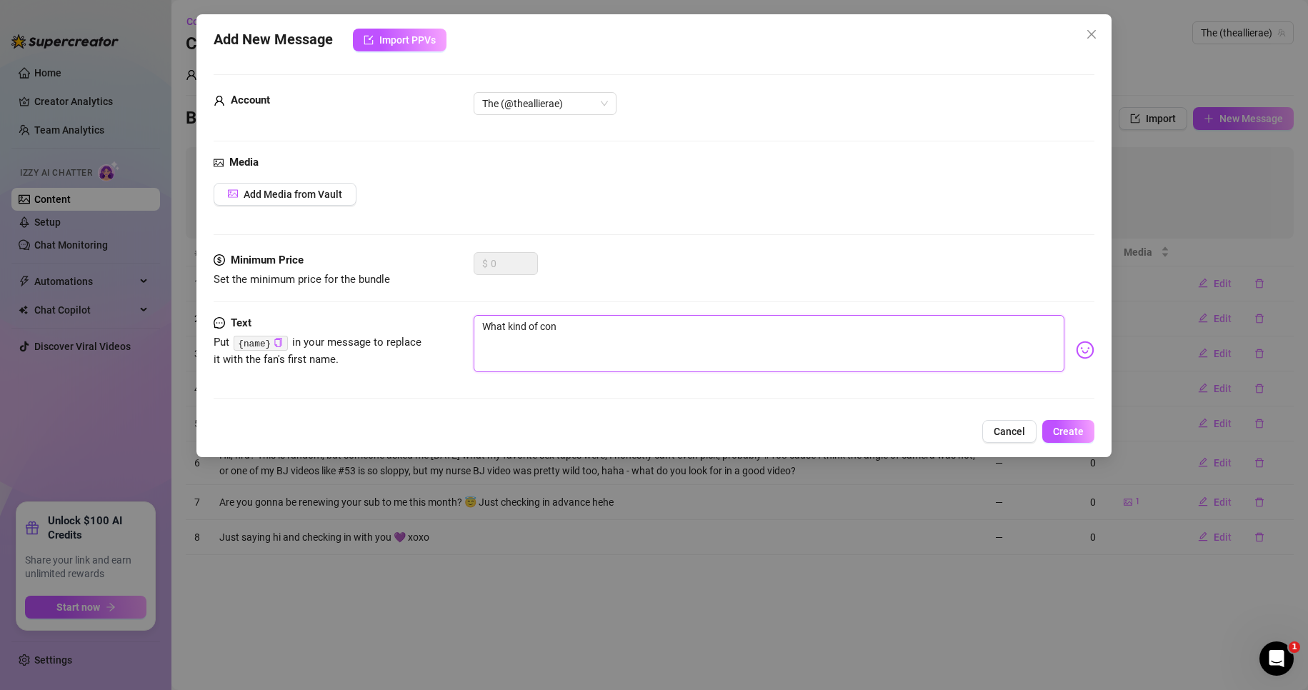
type textarea "What kind of co"
type textarea "What kind of c"
type textarea "What kind of"
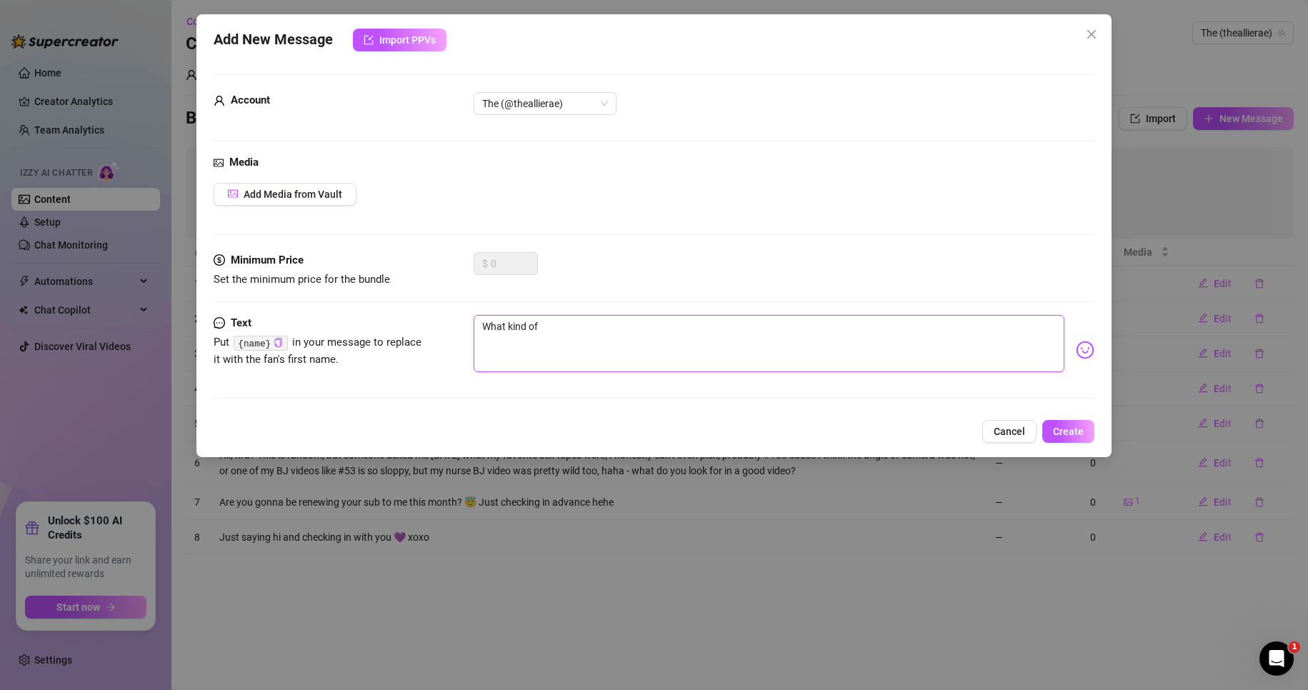
type textarea "What kind of"
type textarea "What kind o"
type textarea "What kind"
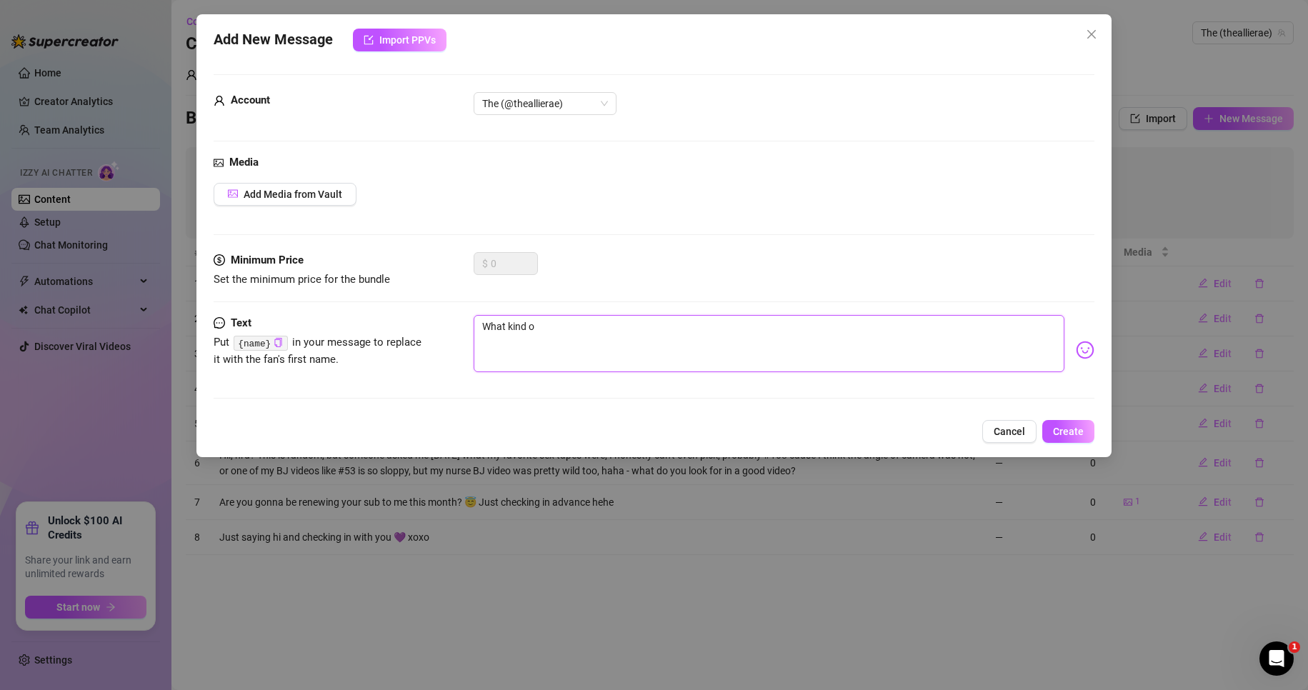
type textarea "What kind"
type textarea "What kin"
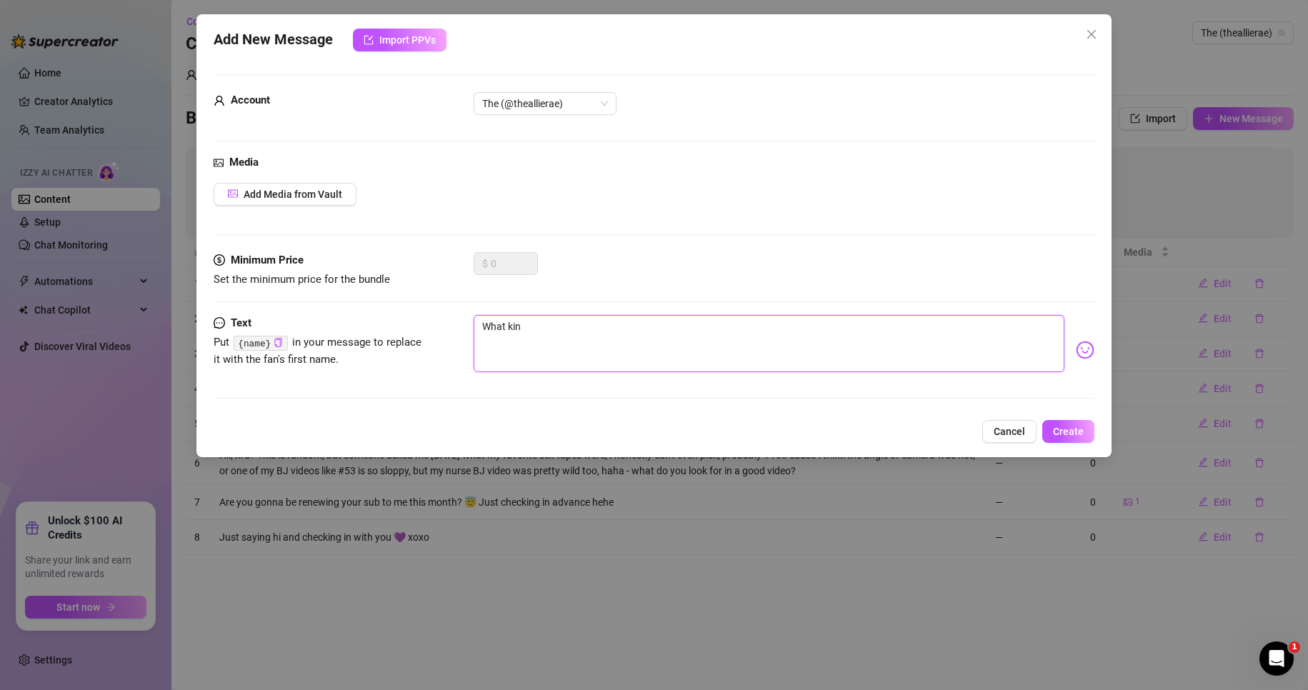
type textarea "What ki"
type textarea "What k"
type textarea "What"
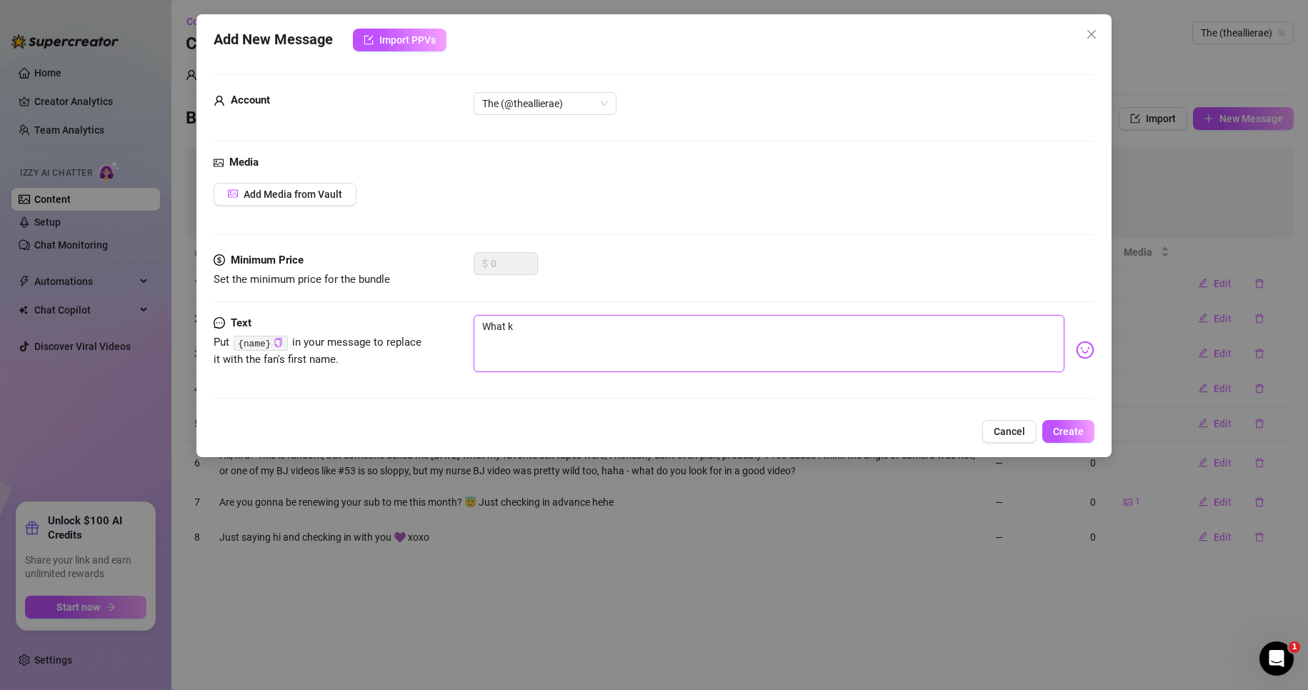
type textarea "What"
type textarea "Wha"
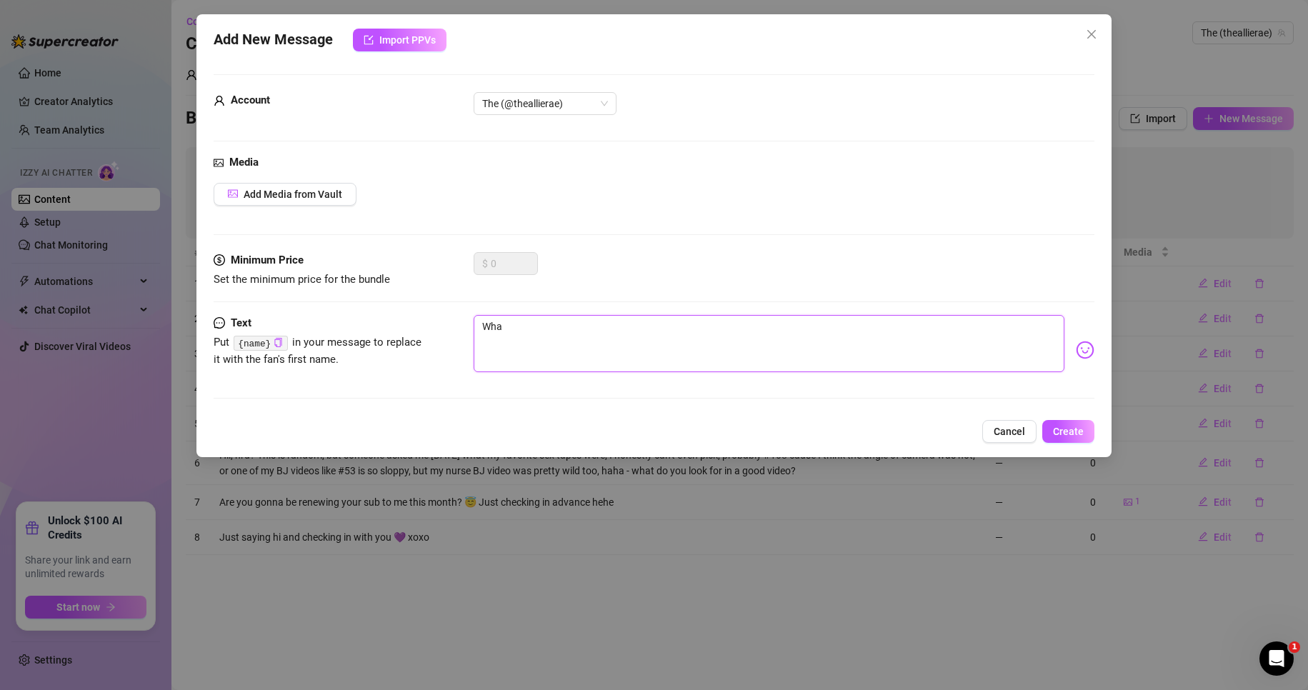
type textarea "Wh"
type textarea "W"
type textarea "Type your message here..."
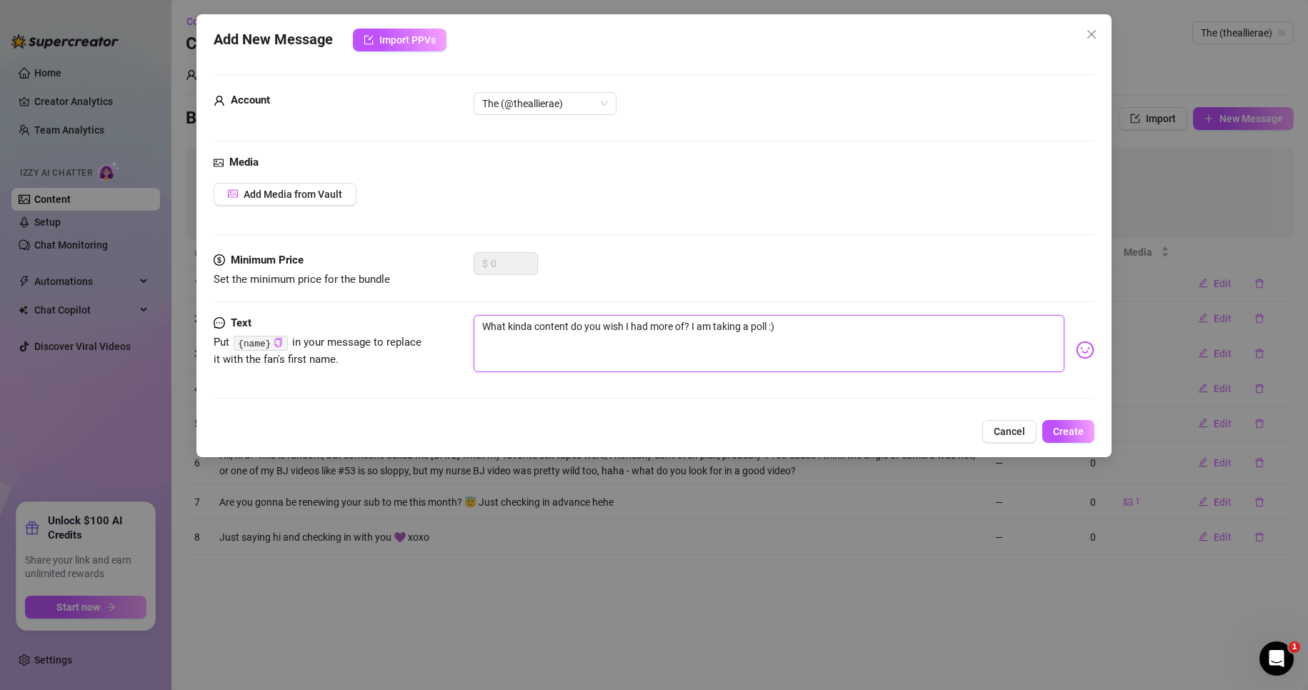
click at [534, 328] on textarea "What kinda content do you wish I had more of? I am taking a poll :)" at bounding box center [769, 343] width 591 height 57
click at [824, 324] on textarea "What kind of content do you wish I had more of? I am taking a poll :)" at bounding box center [769, 343] width 591 height 57
drag, startPoint x: 801, startPoint y: 326, endPoint x: 704, endPoint y: 333, distance: 98.1
click at [704, 333] on textarea "What kind of content do you wish I had more of? I am taking a poll :)" at bounding box center [769, 343] width 591 height 57
click at [833, 315] on textarea "What kind of content do you wish I had more of? I taking a little poll. xoxo 💜" at bounding box center [769, 343] width 591 height 57
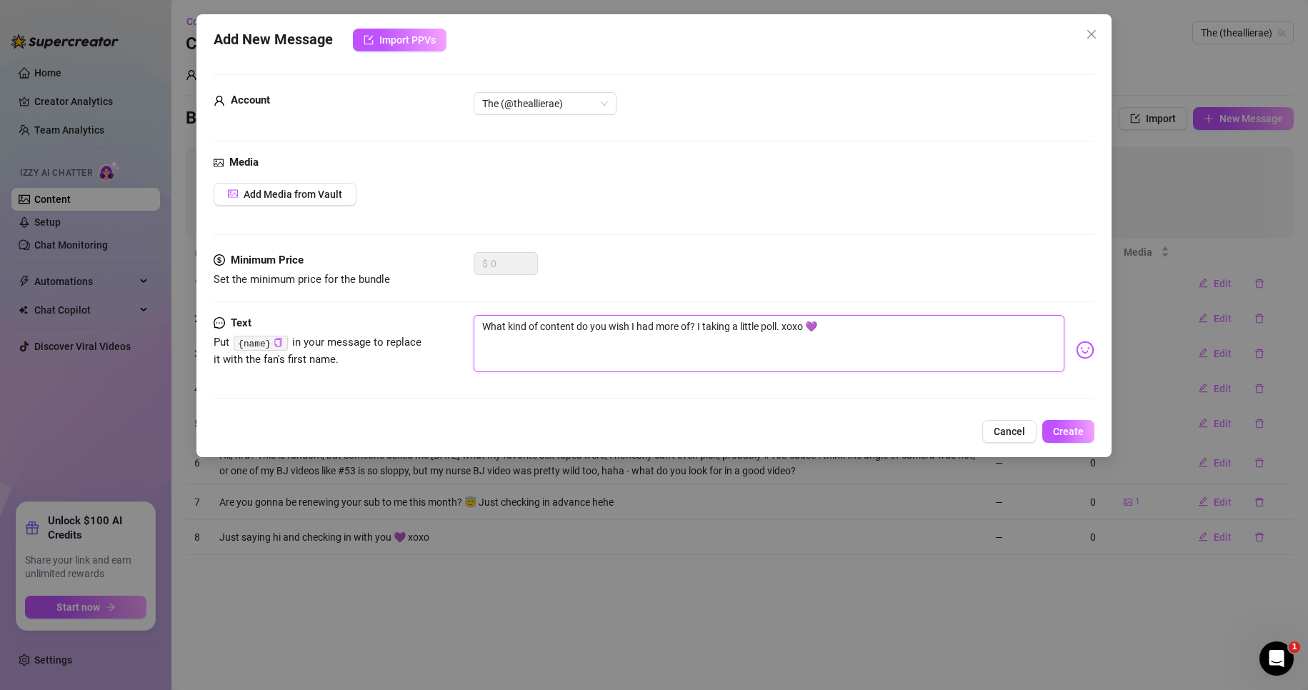
click at [836, 326] on textarea "What kind of content do you wish I had more of? I taking a little poll. xoxo 💜" at bounding box center [769, 343] width 591 height 57
click at [481, 328] on textarea "What kind of content do you wish I had more of? I taking a little poll. xoxo 💜" at bounding box center [769, 343] width 591 height 57
click at [911, 331] on textarea "hii, what kind of content do you wish I had more of? I taking a little poll. xo…" at bounding box center [769, 343] width 591 height 57
click at [793, 325] on textarea "hii, what kind of content do you wish I had more of? I taking a little poll. xo…" at bounding box center [769, 343] width 591 height 57
click at [1069, 429] on span "Create" at bounding box center [1068, 431] width 31 height 11
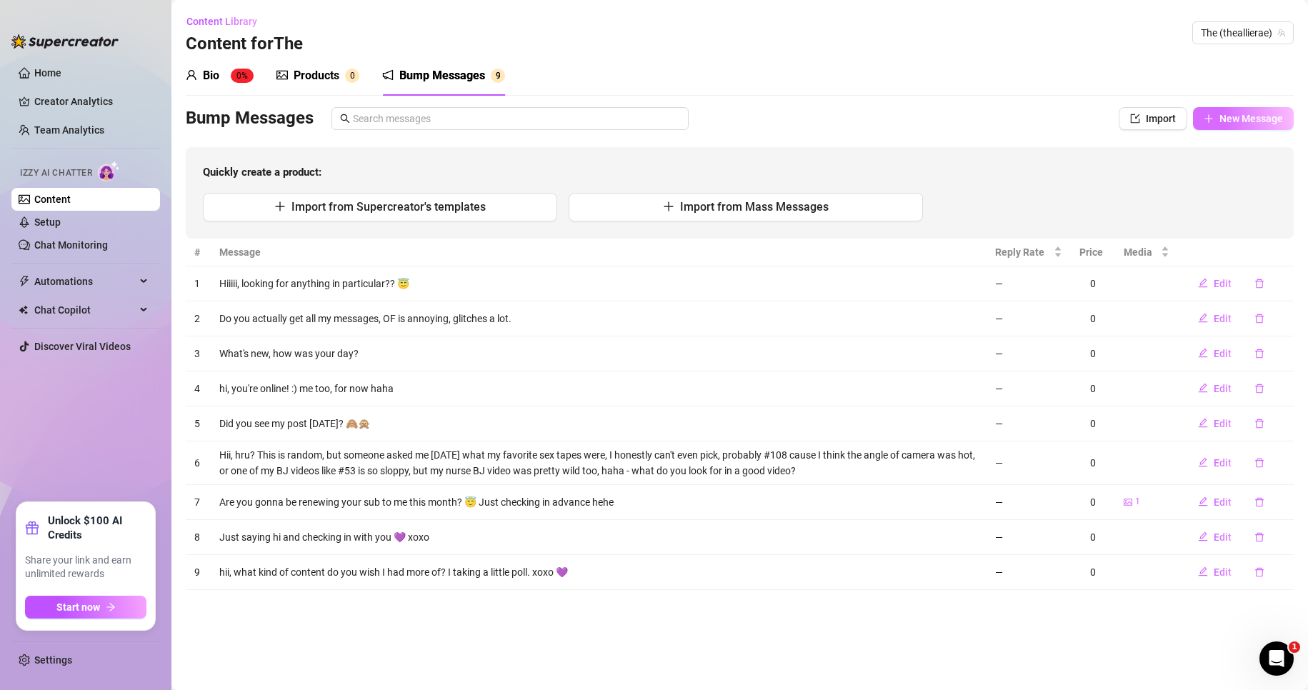
click at [1239, 121] on span "New Message" at bounding box center [1251, 118] width 64 height 11
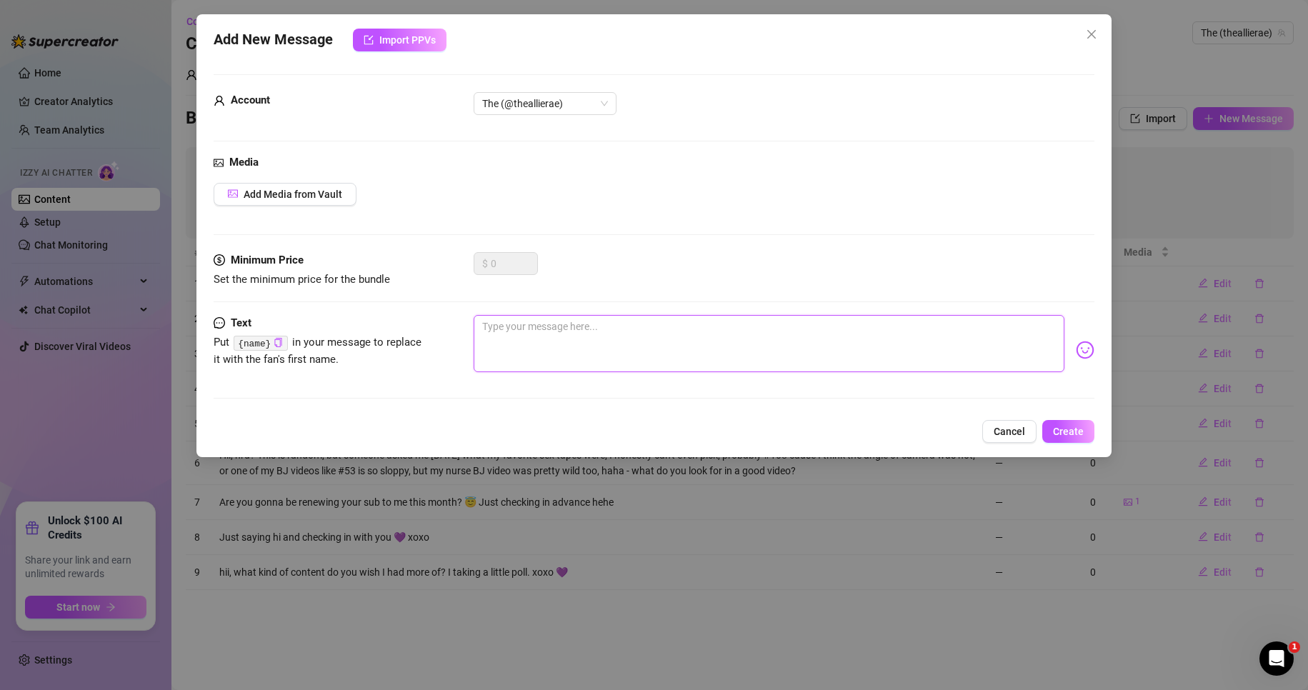
click at [626, 338] on textarea at bounding box center [769, 343] width 591 height 57
drag, startPoint x: 624, startPoint y: 337, endPoint x: 753, endPoint y: 356, distance: 129.9
click at [446, 344] on div "Text Put {name} in your message to replace it with the fan's first name. What a…" at bounding box center [654, 350] width 881 height 70
click at [493, 330] on textarea "So what are you doing rn?" at bounding box center [769, 343] width 591 height 57
click at [594, 327] on textarea "So, what are you doing rn?" at bounding box center [769, 343] width 591 height 57
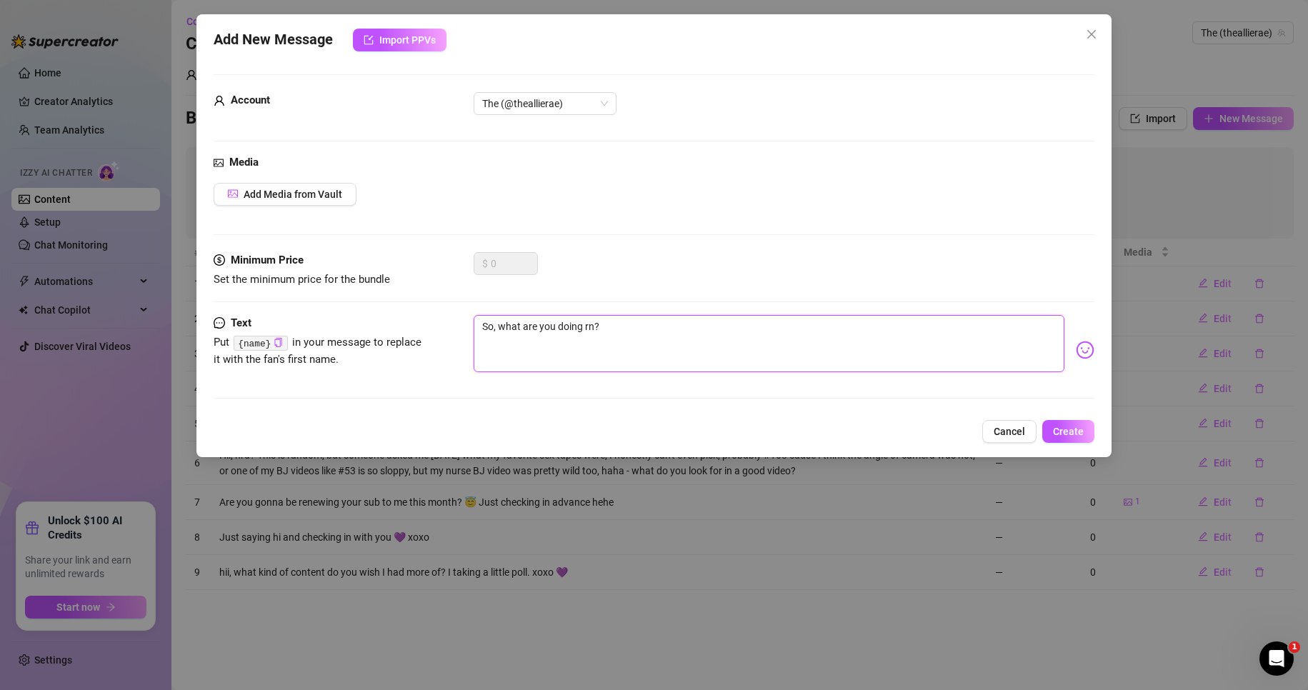
click at [614, 327] on textarea "So, what are you doing rn?" at bounding box center [769, 343] width 591 height 57
click at [1072, 437] on button "Create" at bounding box center [1068, 431] width 52 height 23
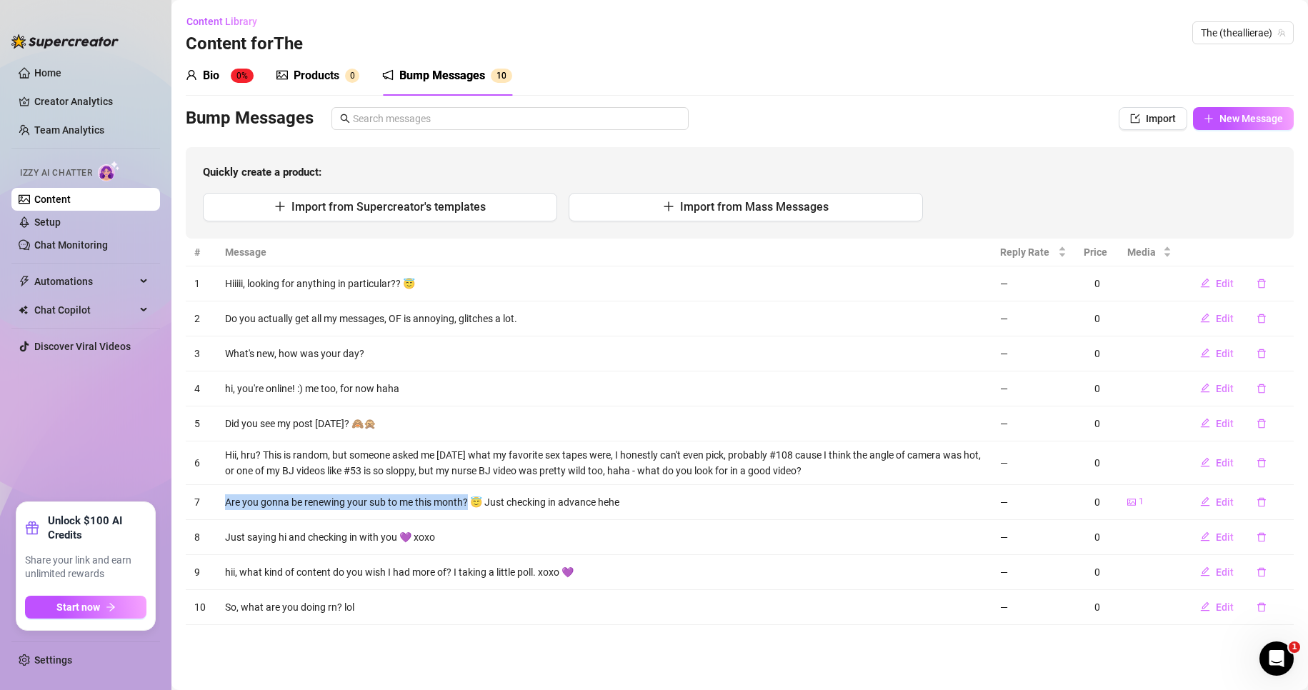
drag, startPoint x: 226, startPoint y: 502, endPoint x: 466, endPoint y: 499, distance: 240.7
click at [466, 499] on td "Are you gonna be renewing your sub to me this month? 😇 Just checking in advance…" at bounding box center [604, 502] width 776 height 35
click at [721, 639] on main "Content Library Content for The The (theallierae) Bio 0% Products 0 Bump Messag…" at bounding box center [739, 345] width 1136 height 690
click at [60, 221] on link "Setup" at bounding box center [47, 221] width 26 height 11
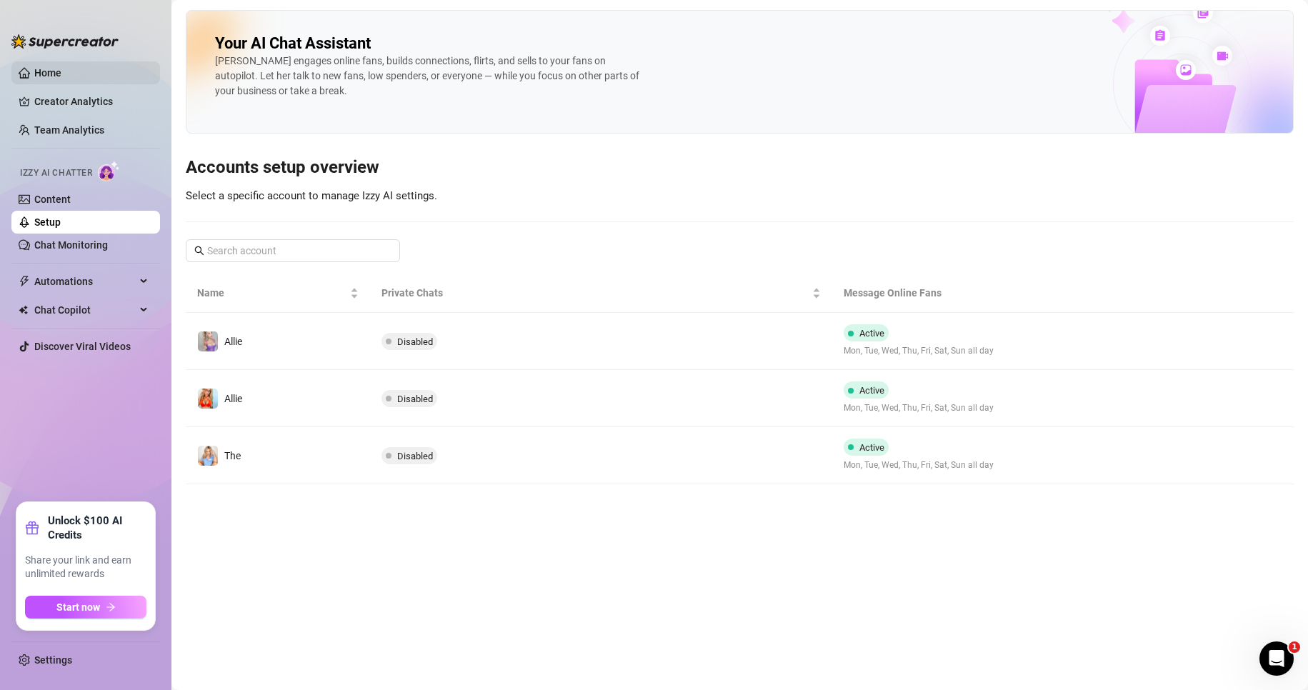
click at [42, 69] on link "Home" at bounding box center [47, 72] width 27 height 11
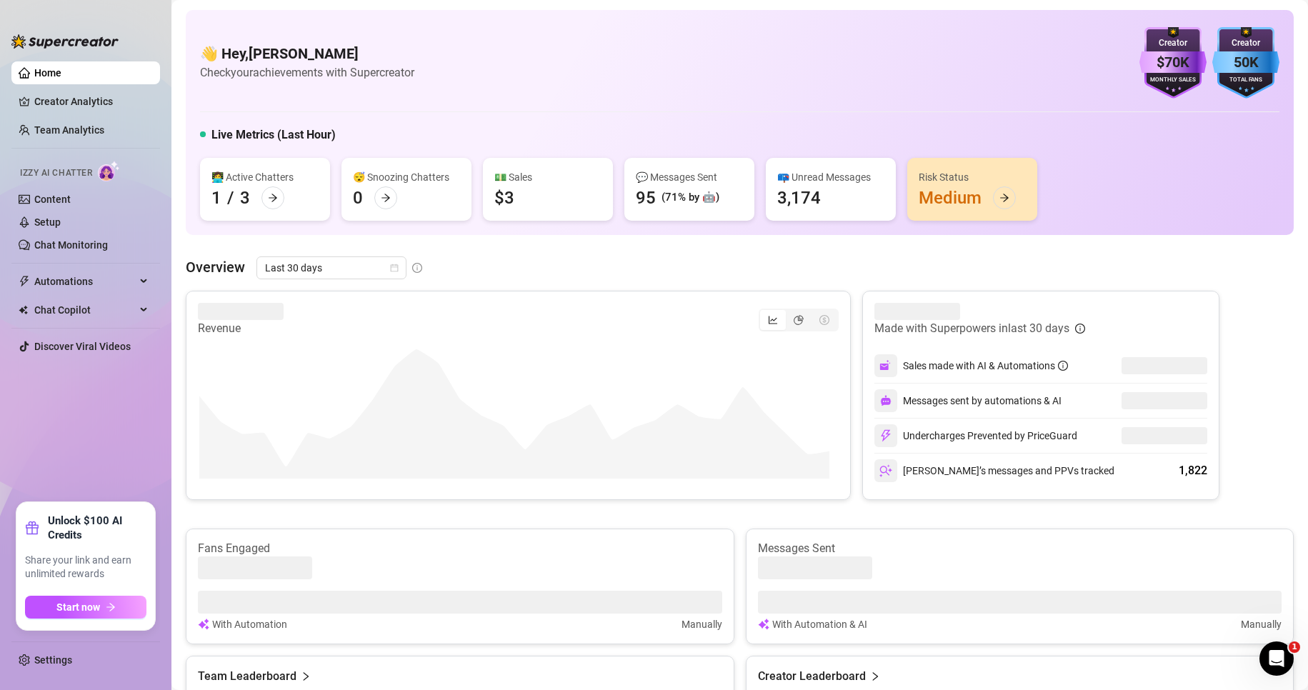
click at [923, 95] on div "👋 Hey, [PERSON_NAME] Check your achievements with Supercreator $70K Creator Mon…" at bounding box center [739, 62] width 1079 height 71
click at [90, 100] on link "Creator Analytics" at bounding box center [91, 101] width 114 height 23
